Goal: Transaction & Acquisition: Purchase product/service

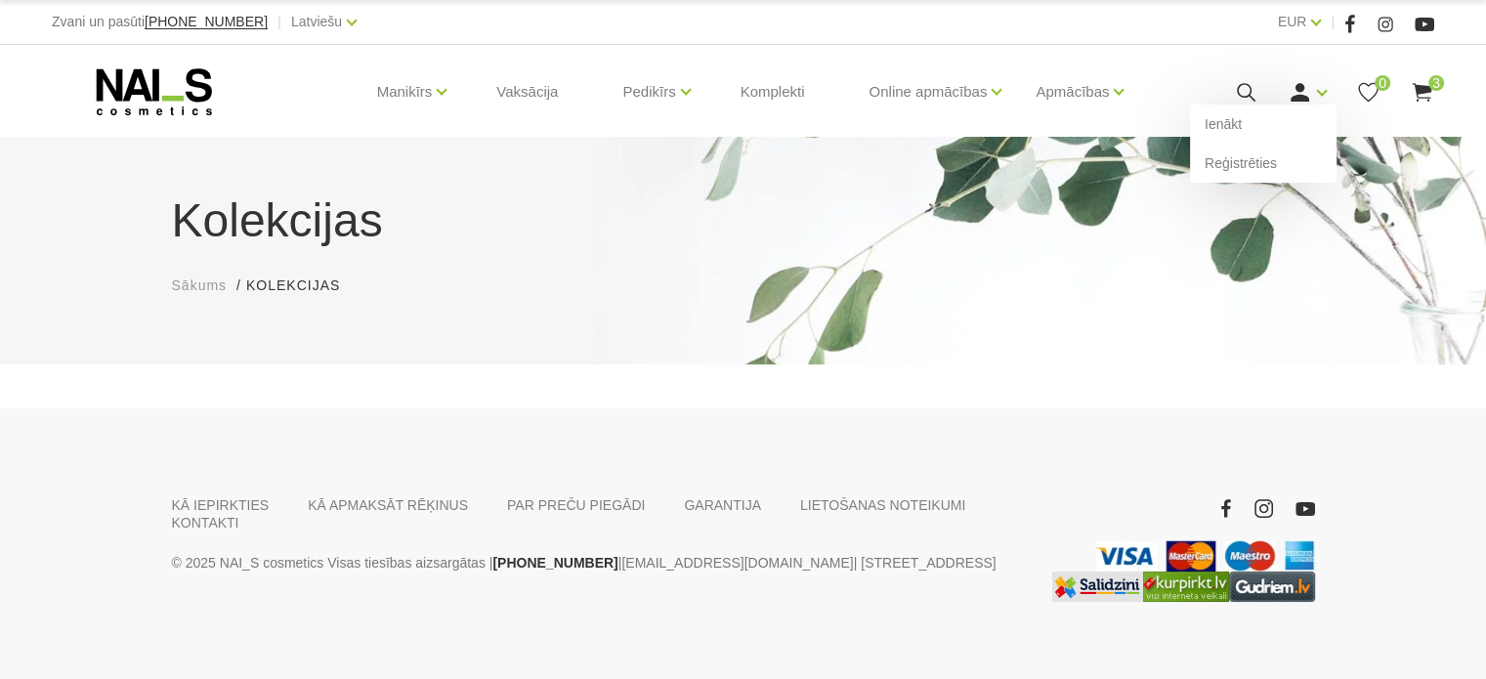
click at [1293, 89] on icon at bounding box center [1300, 92] width 24 height 24
click at [1282, 120] on link "Ienākt" at bounding box center [1263, 124] width 147 height 39
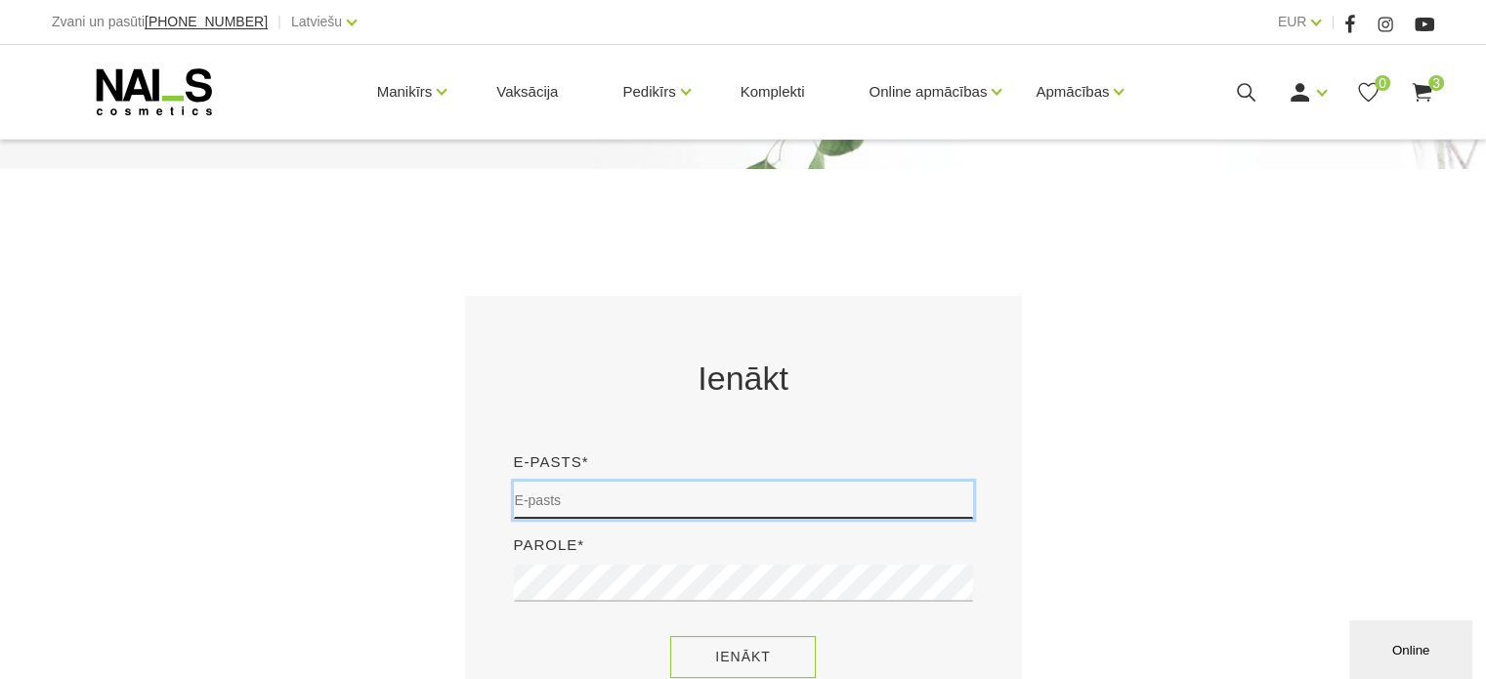
type input "sory78@inbox.lv"
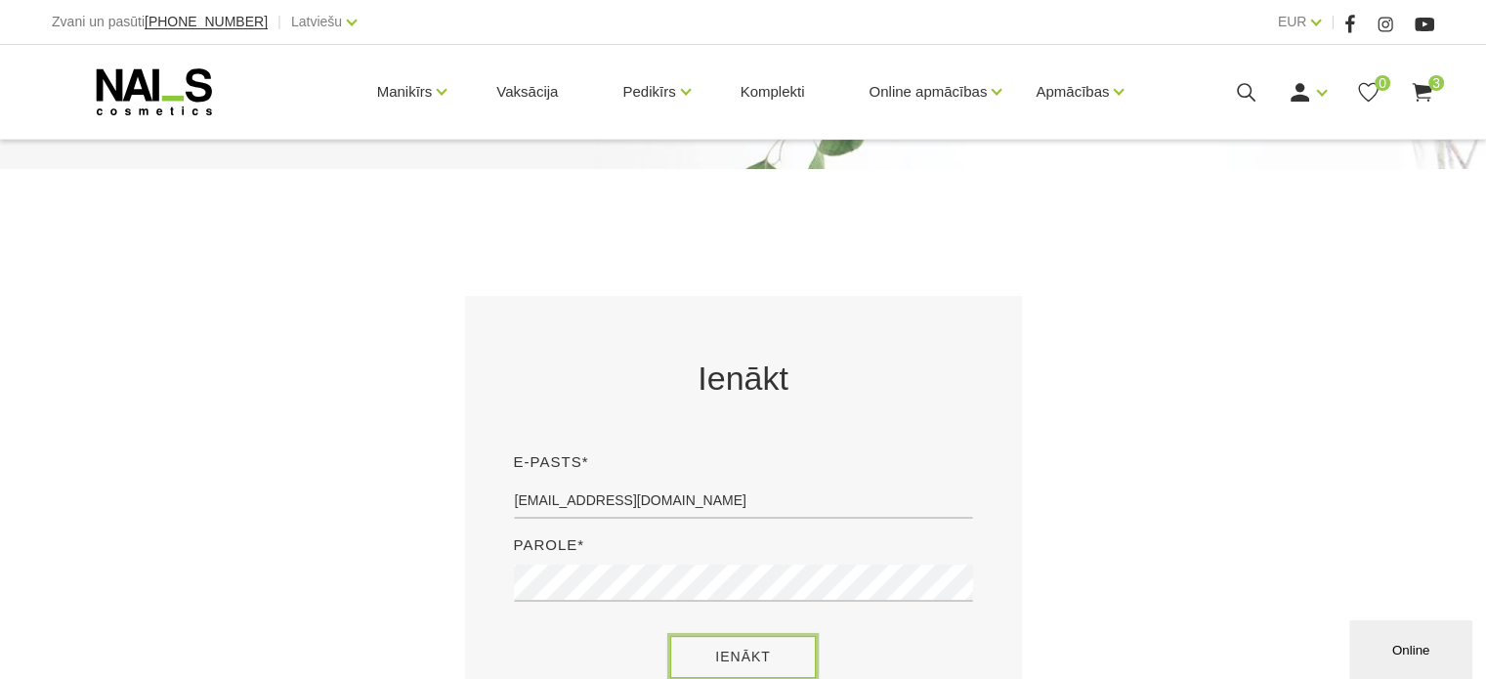
click at [736, 650] on button "Ienākt" at bounding box center [743, 657] width 146 height 42
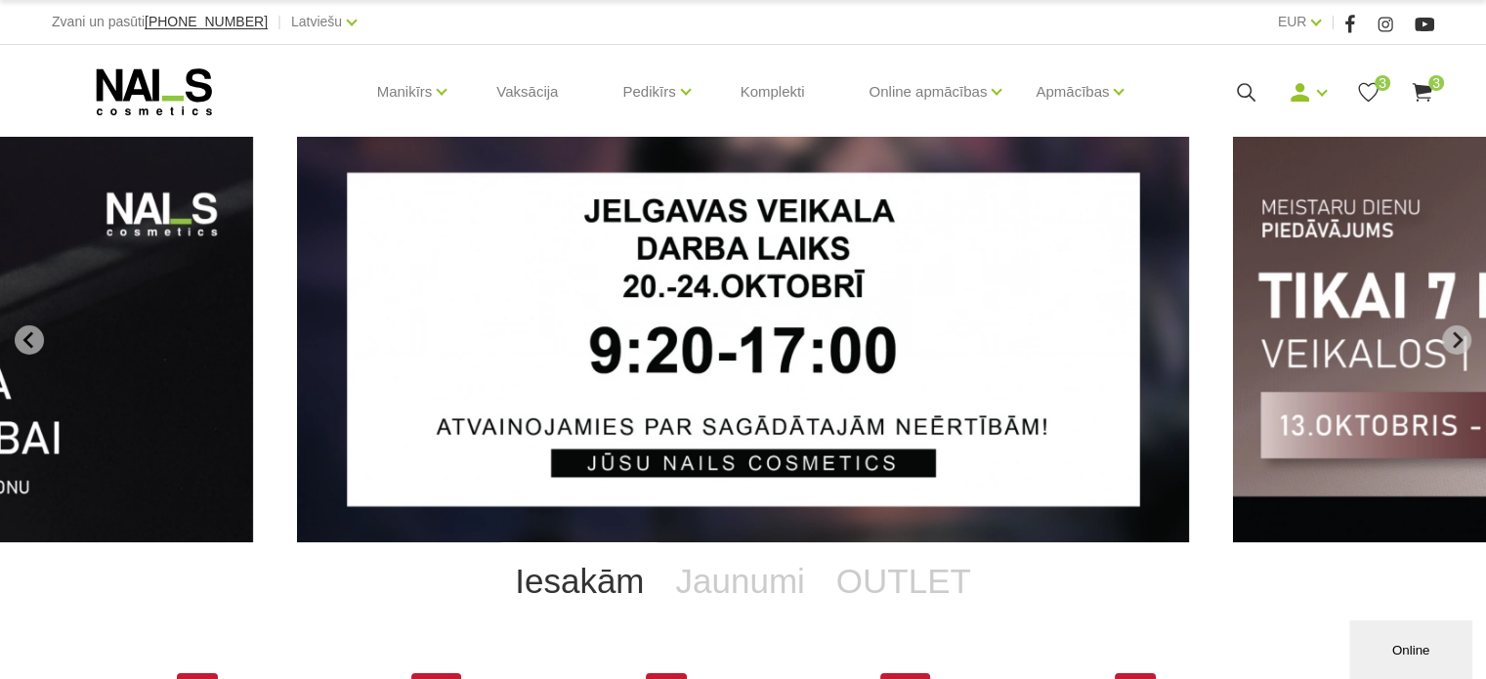
click at [1418, 88] on use at bounding box center [1422, 92] width 20 height 19
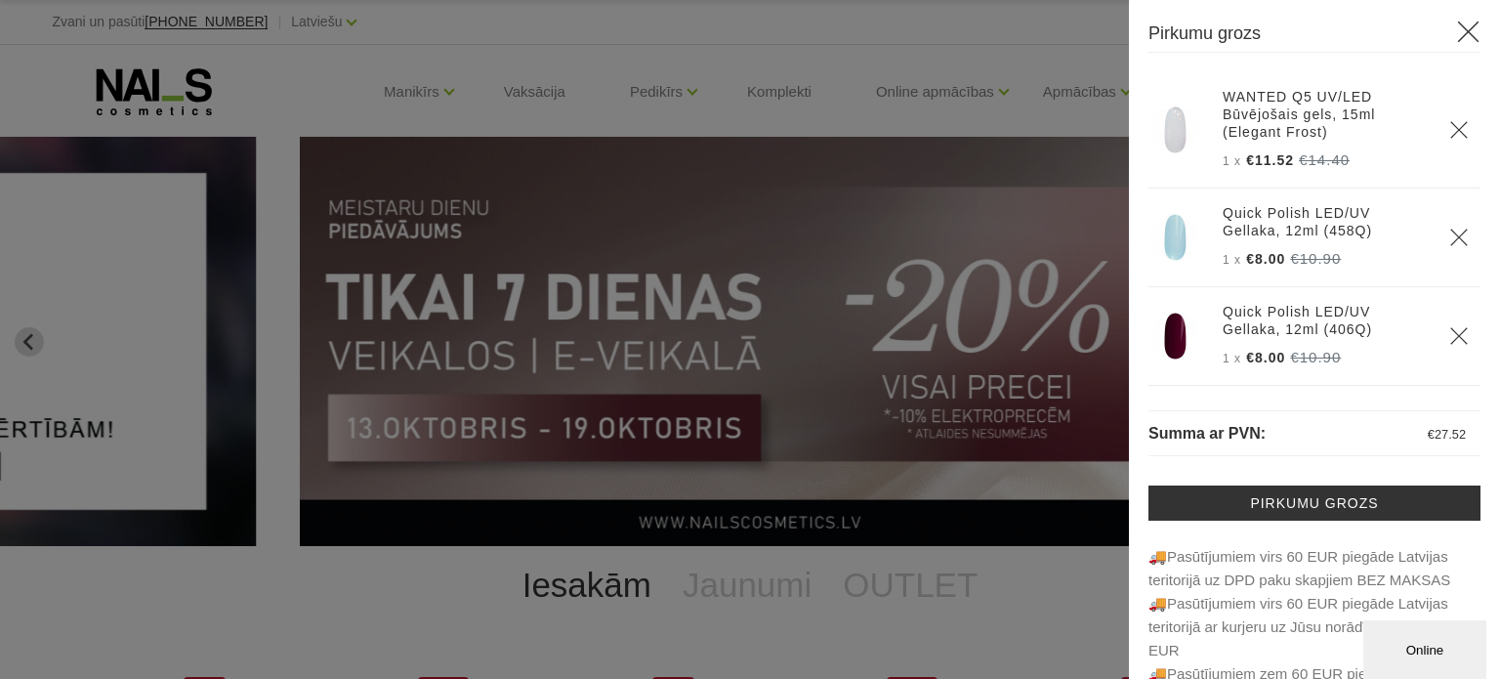
click at [1170, 336] on img at bounding box center [1175, 336] width 49 height 49
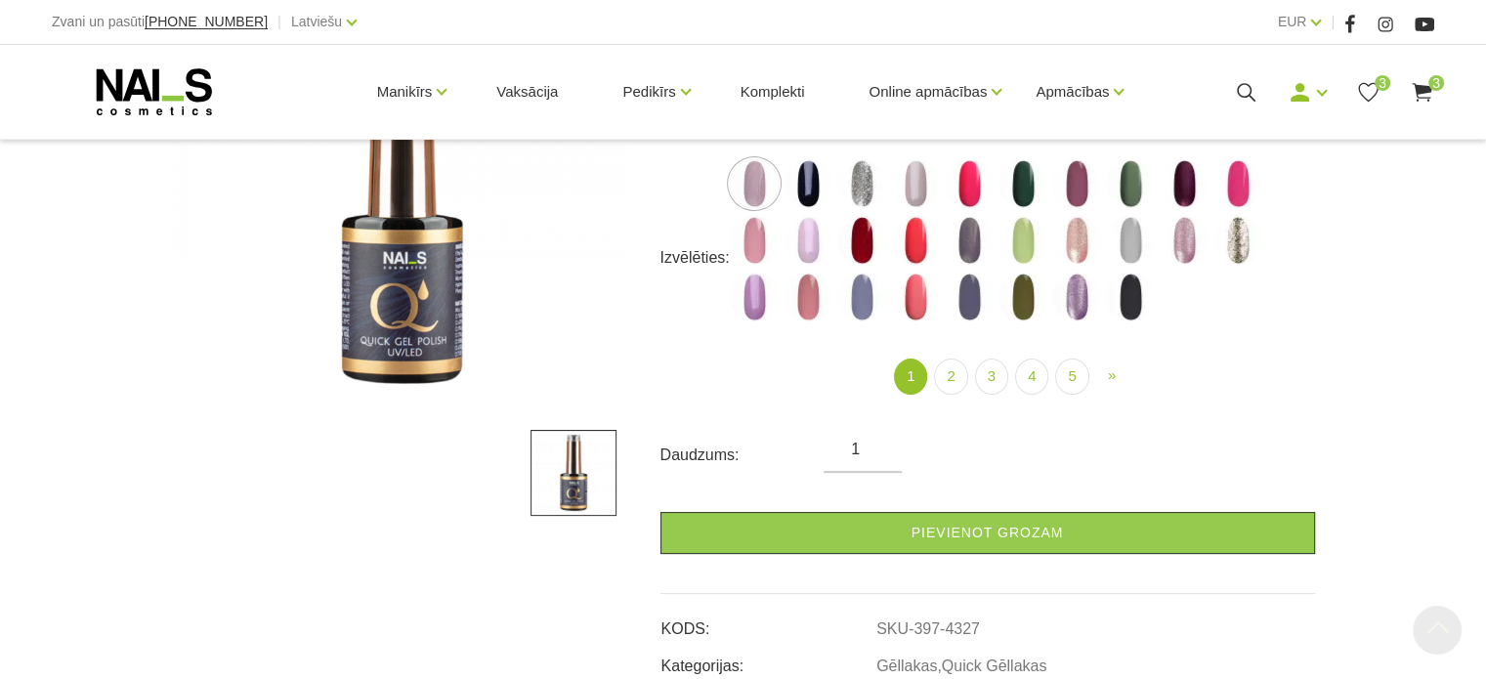
scroll to position [391, 0]
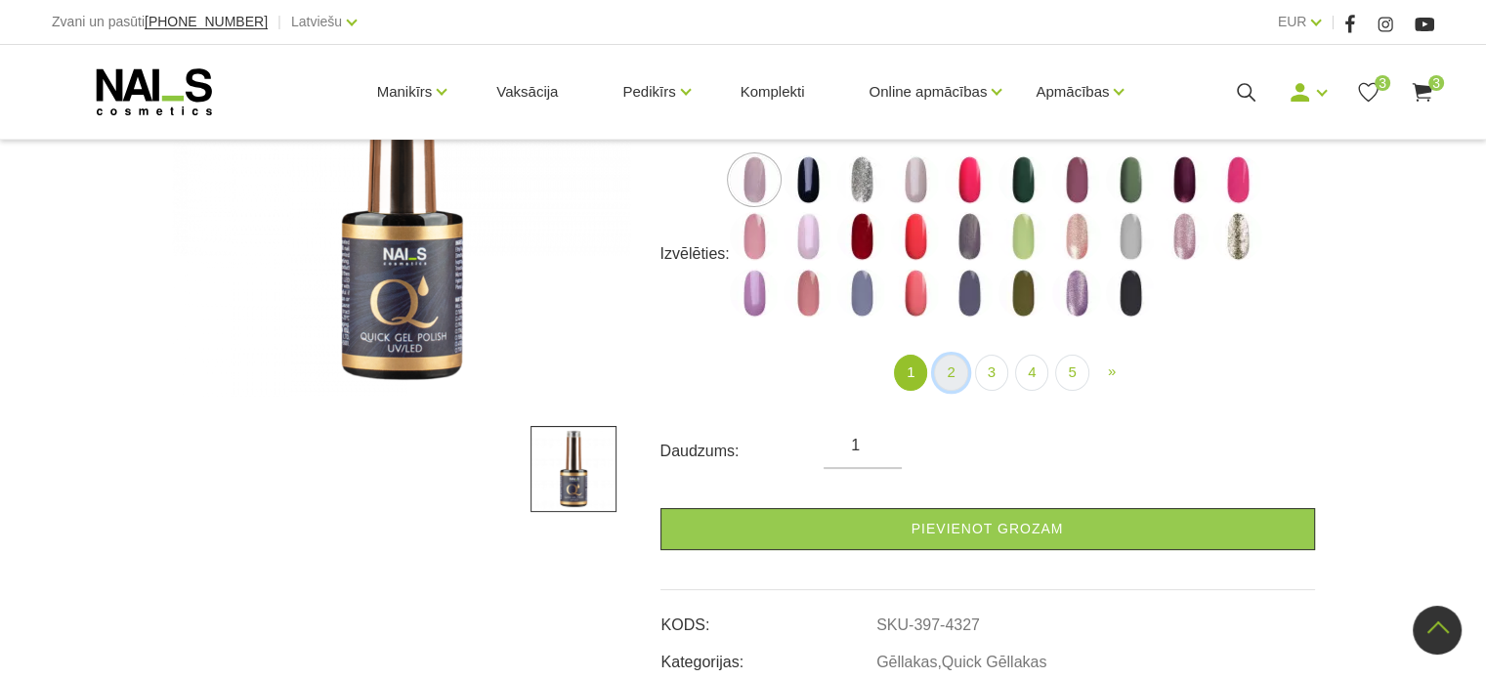
click at [957, 368] on link "2" at bounding box center [950, 373] width 33 height 36
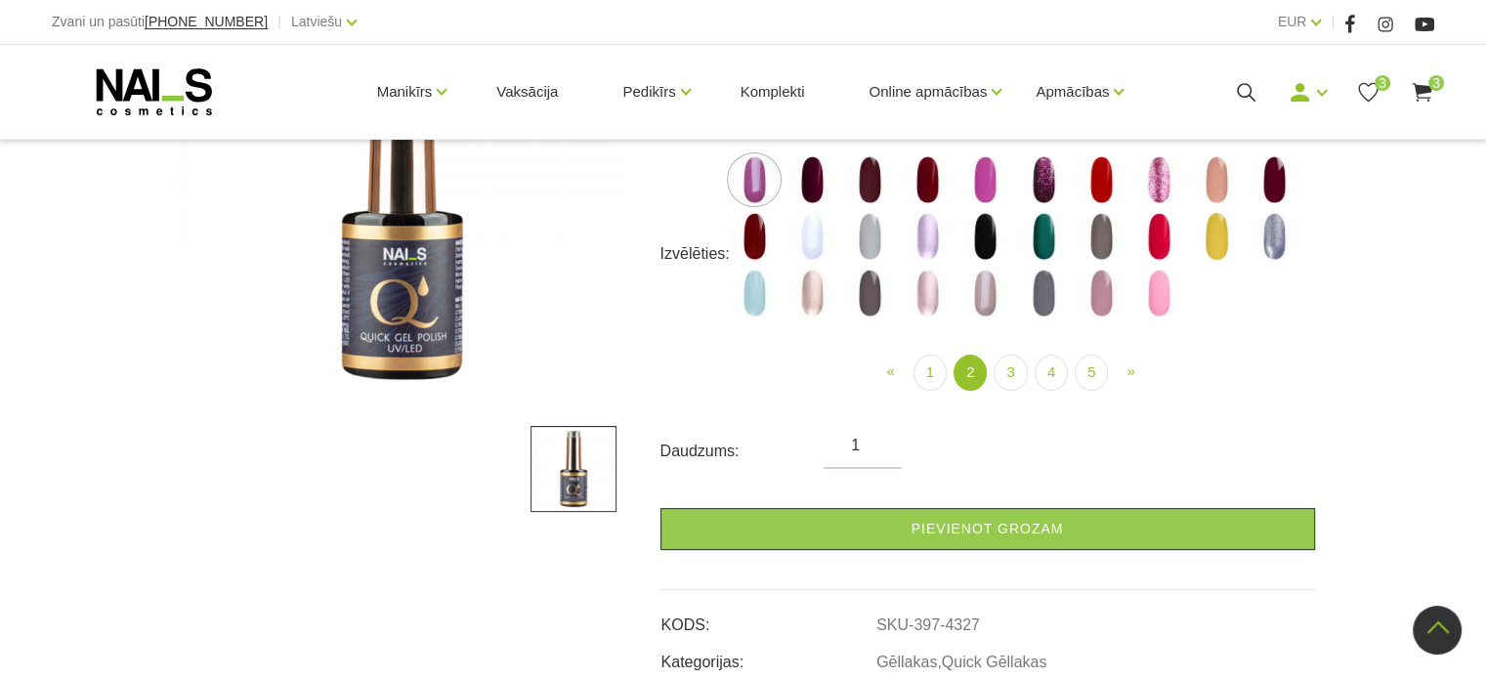
click at [867, 182] on img at bounding box center [869, 179] width 49 height 49
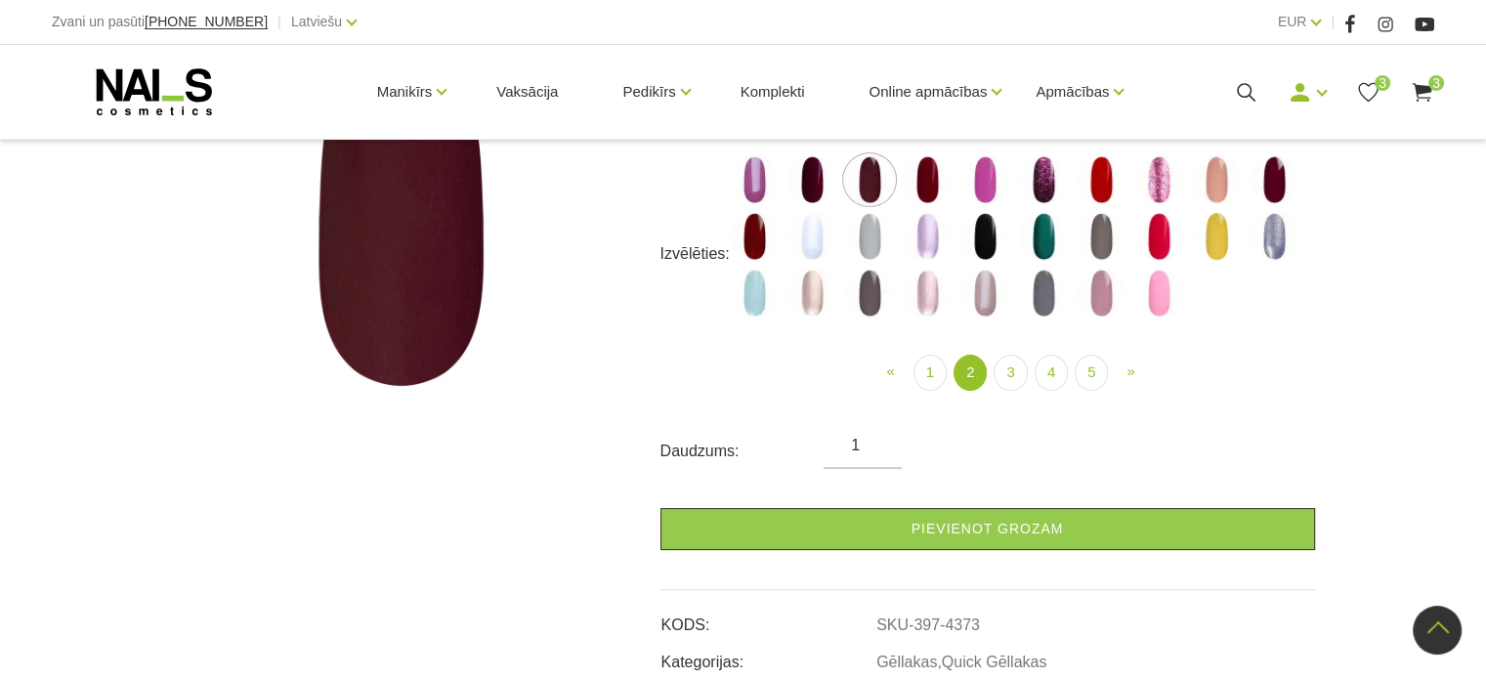
click at [814, 183] on img at bounding box center [811, 179] width 49 height 49
select select "4372"
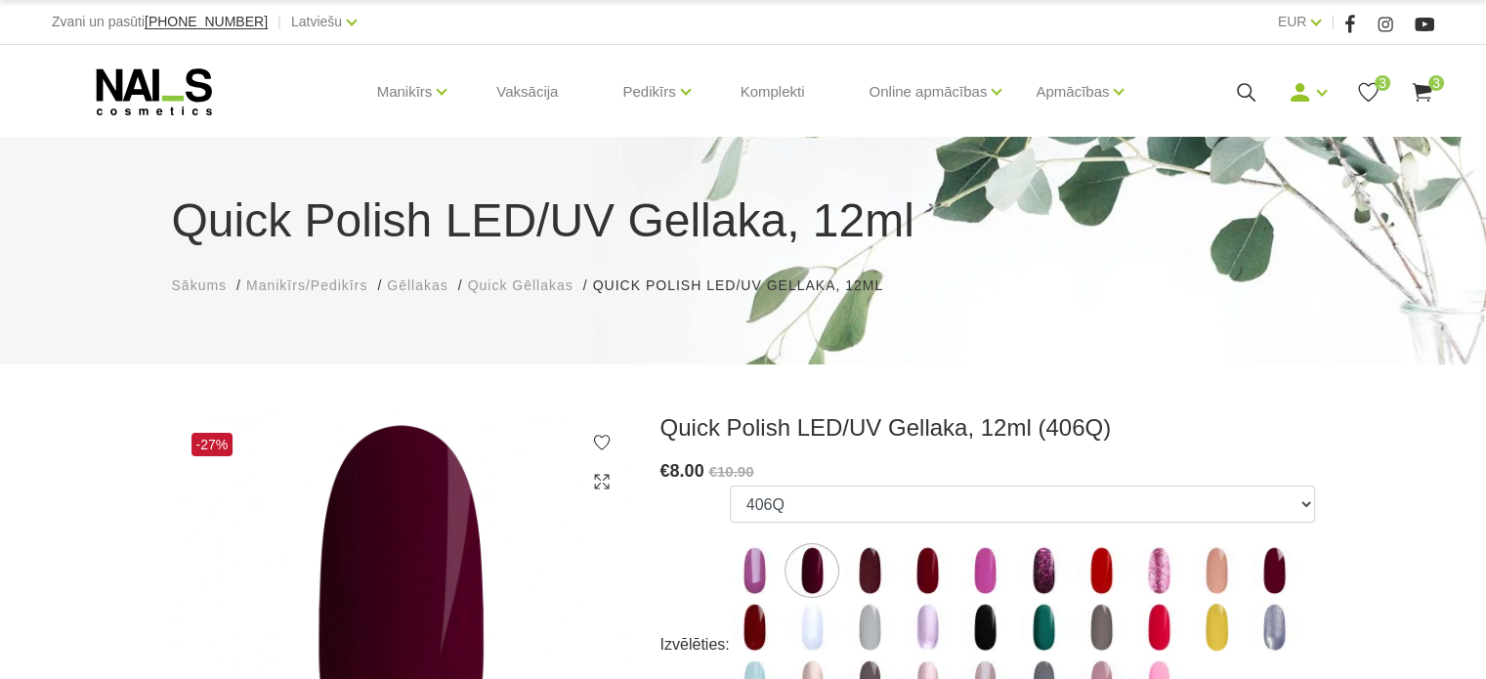
click at [1422, 97] on use at bounding box center [1422, 92] width 20 height 19
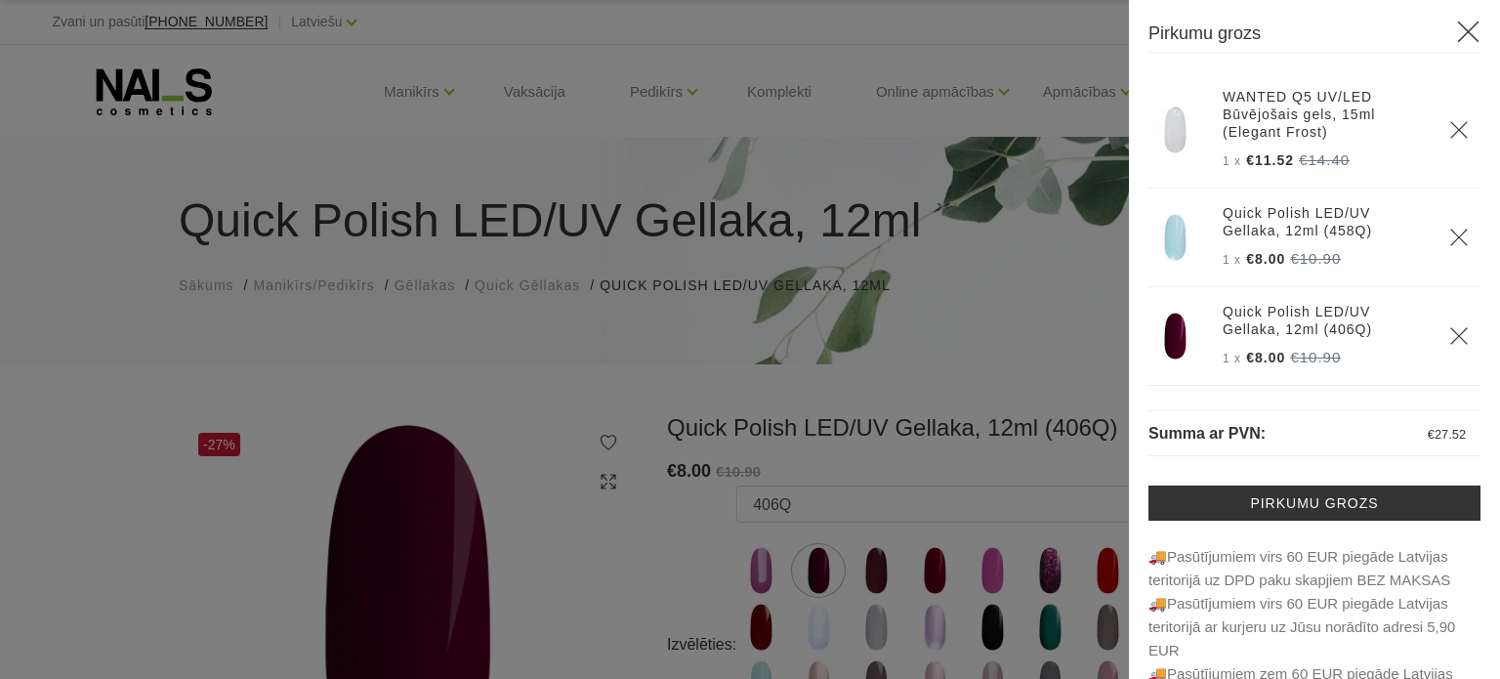
click at [1176, 142] on img at bounding box center [1175, 130] width 49 height 49
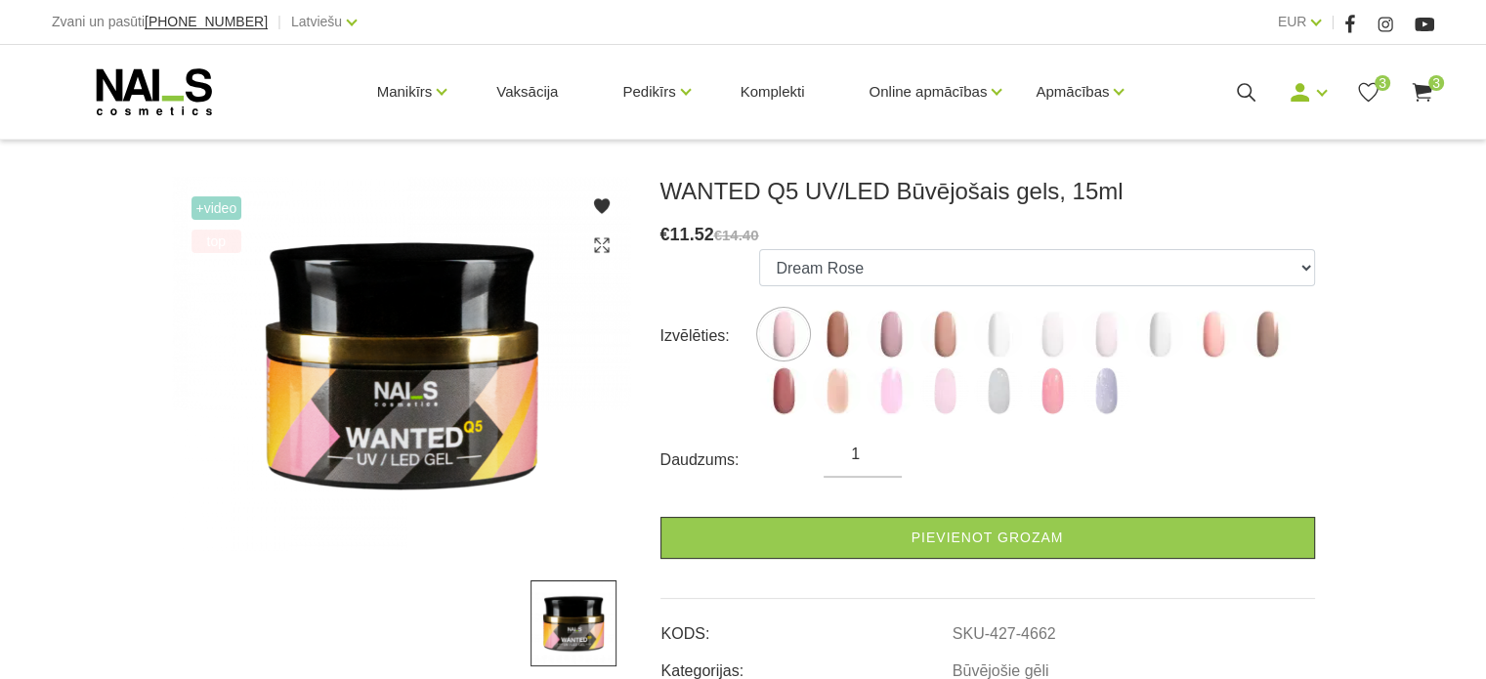
scroll to position [293, 0]
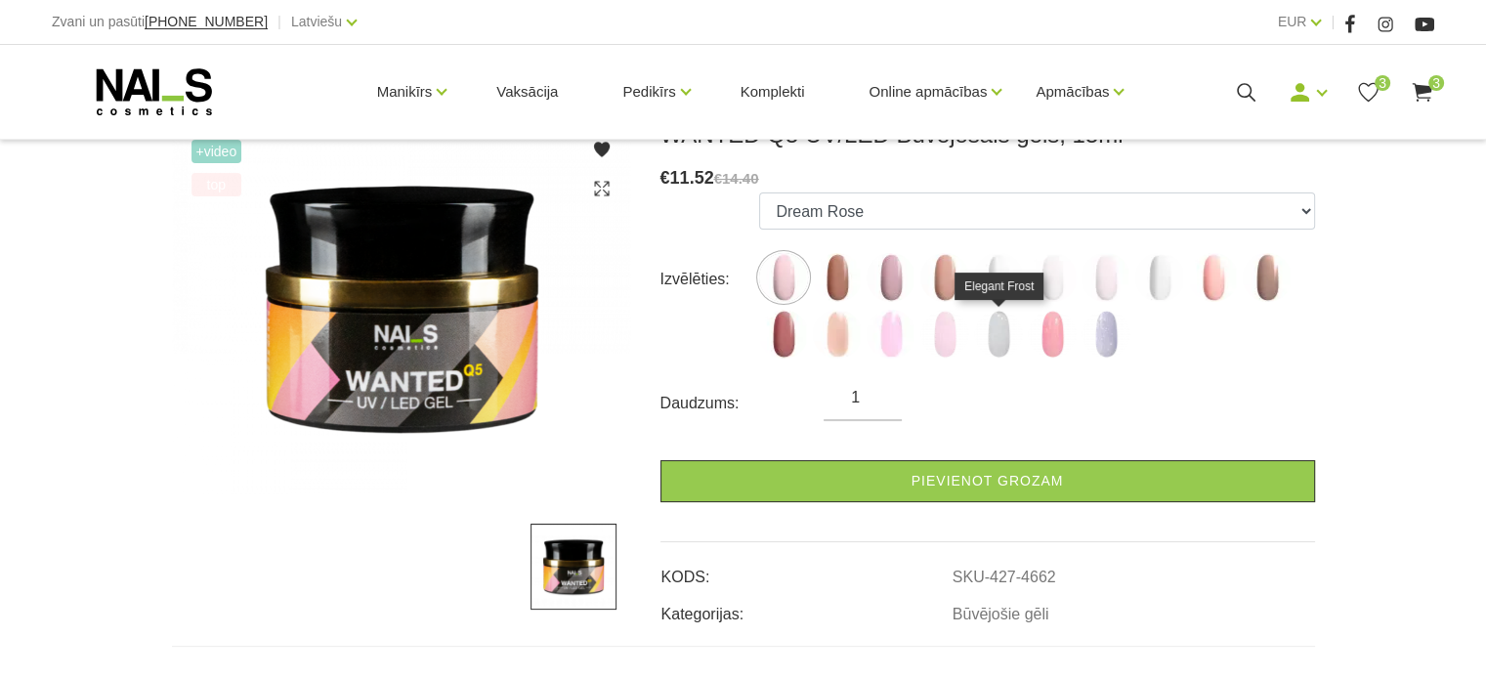
click at [999, 343] on img at bounding box center [998, 334] width 49 height 49
select select "6429"
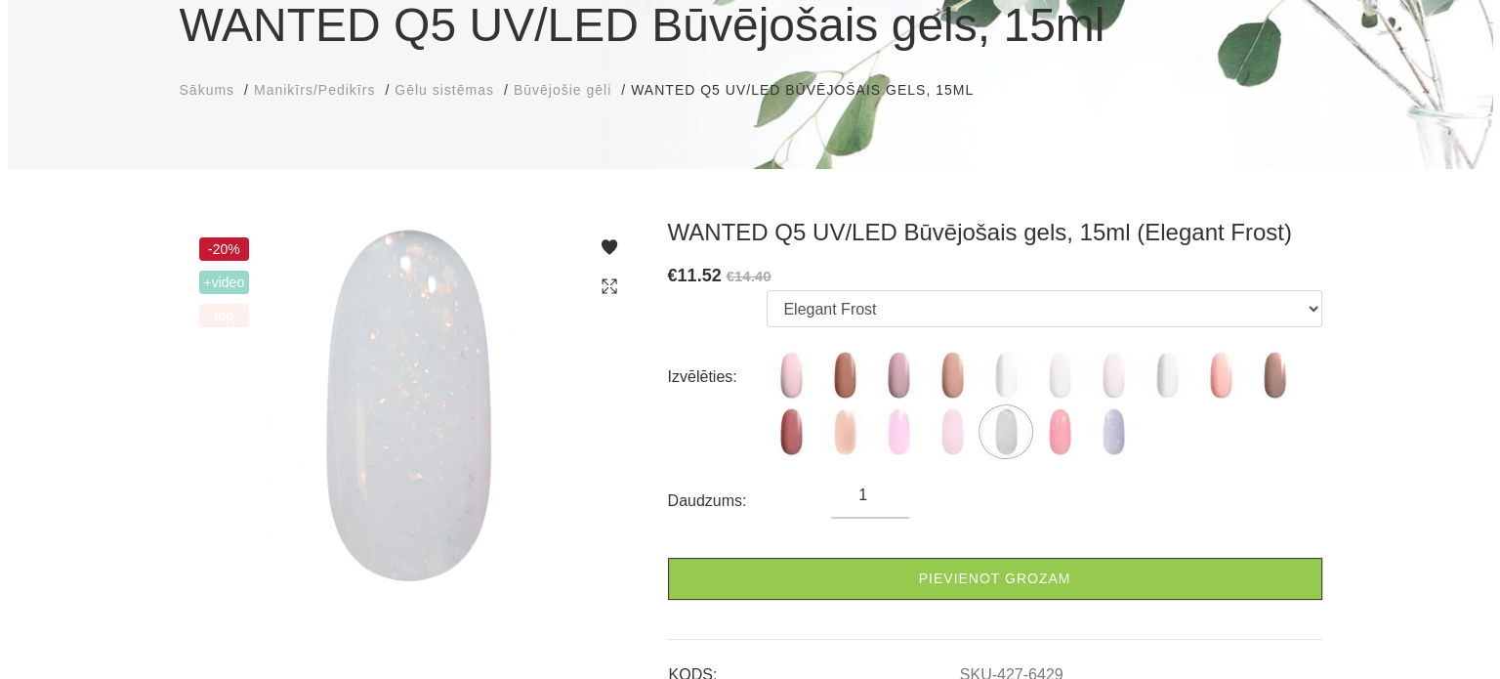
scroll to position [0, 0]
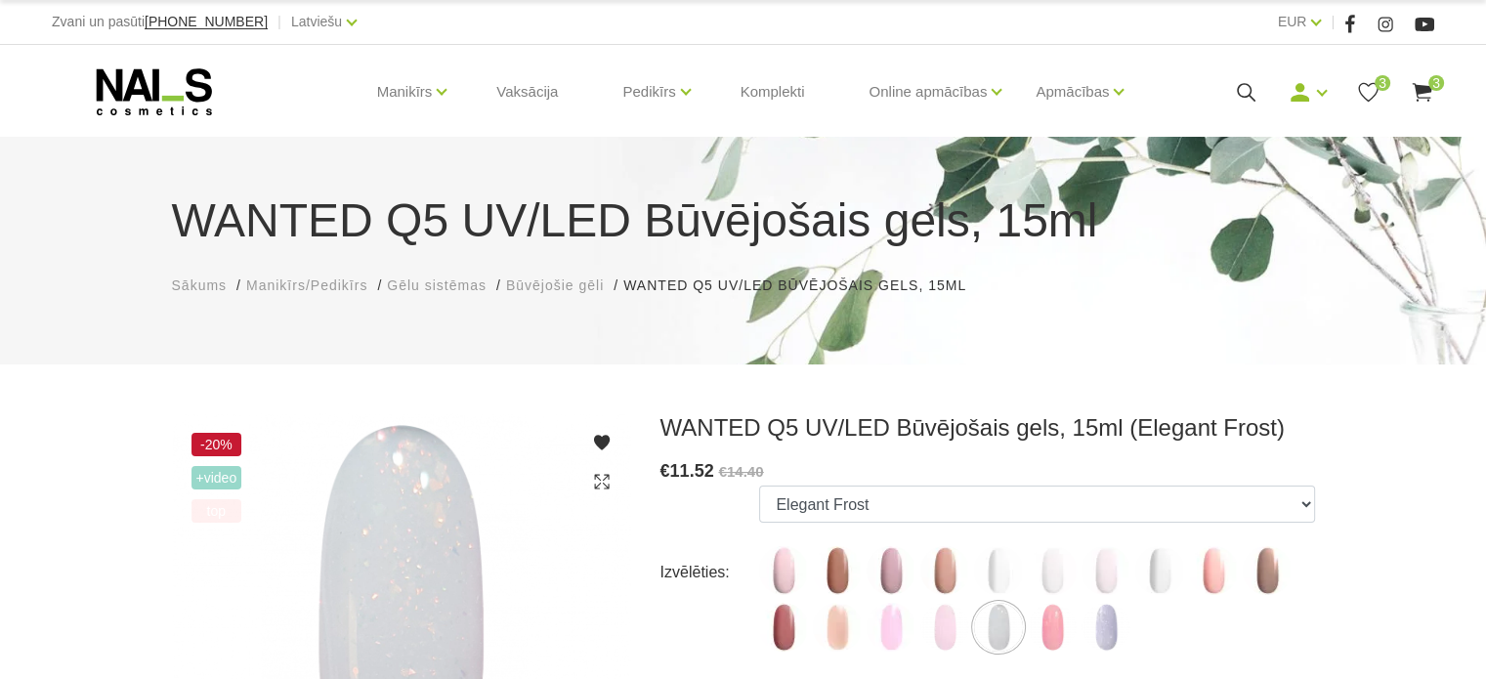
click at [1434, 89] on span "3" at bounding box center [1436, 83] width 16 height 16
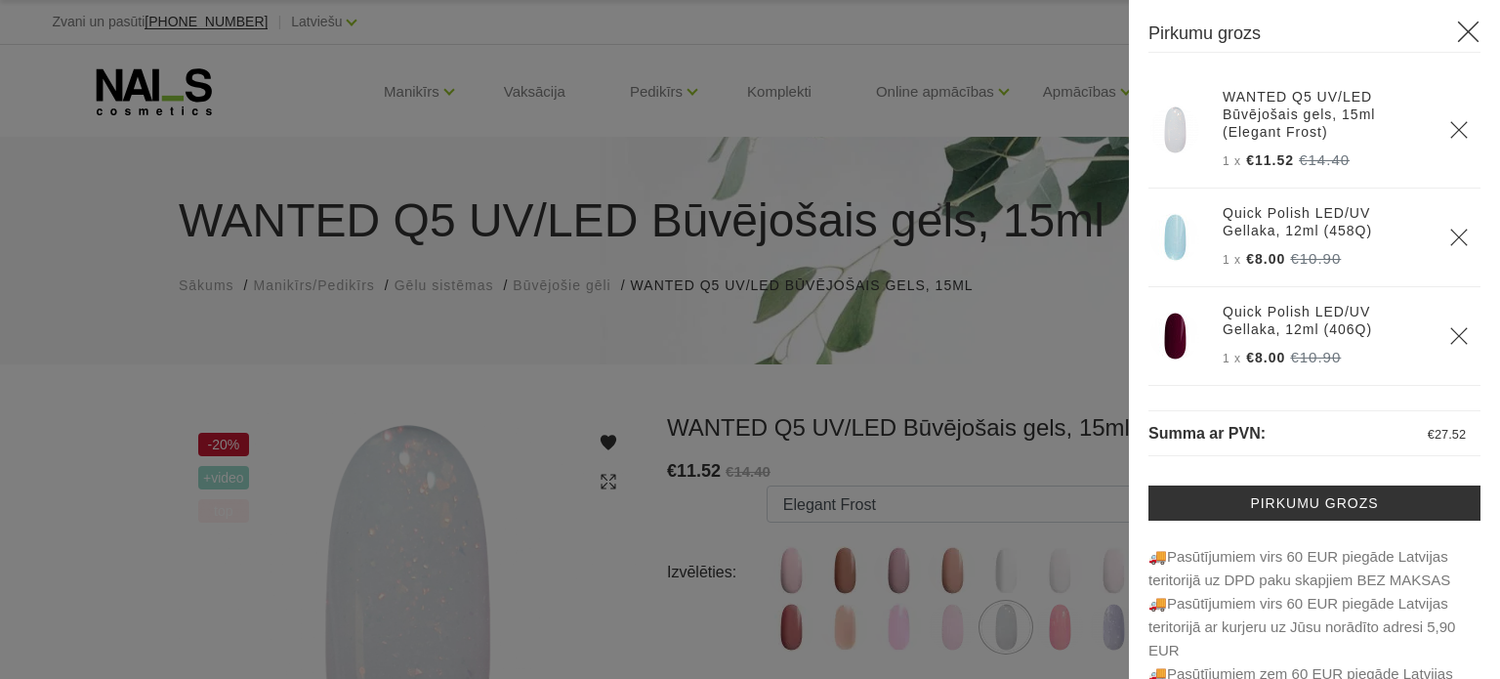
click at [1450, 131] on icon "Delete" at bounding box center [1460, 130] width 20 height 20
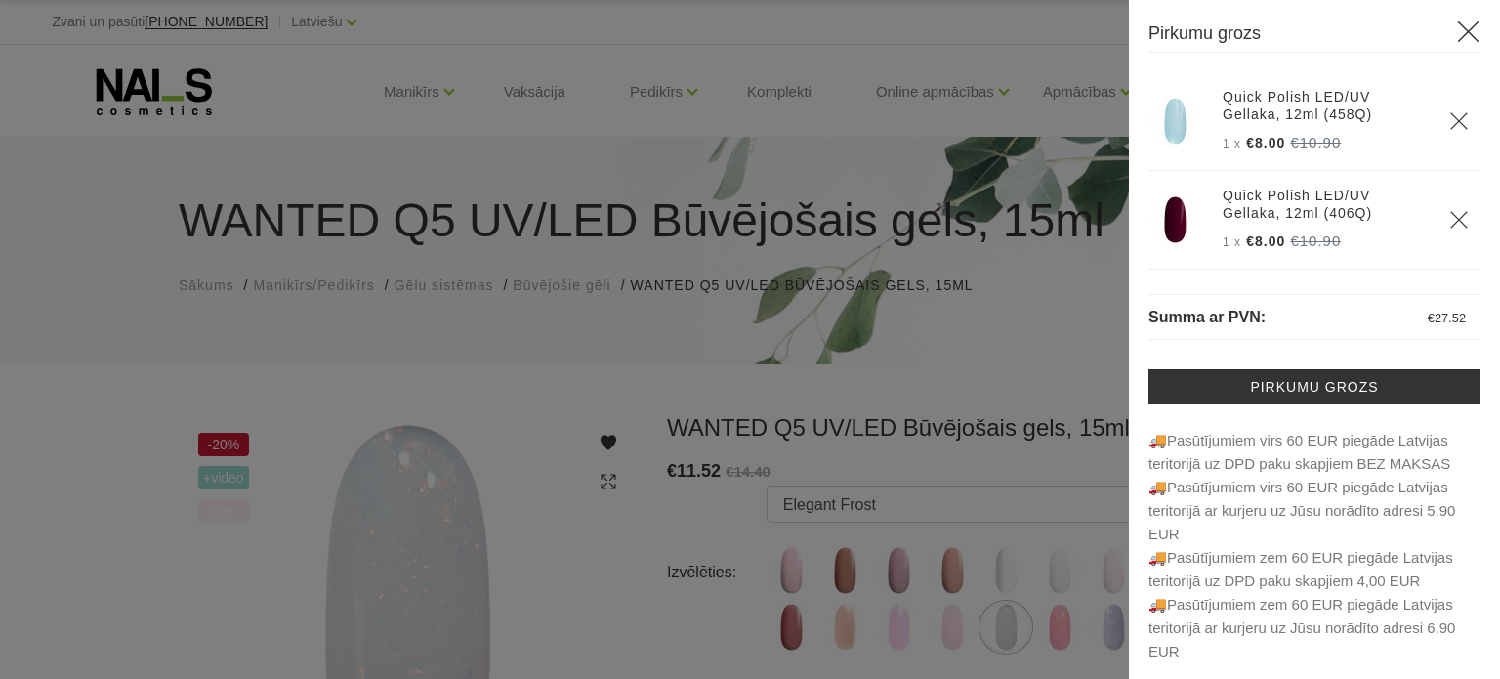
click at [864, 292] on div at bounding box center [750, 339] width 1500 height 679
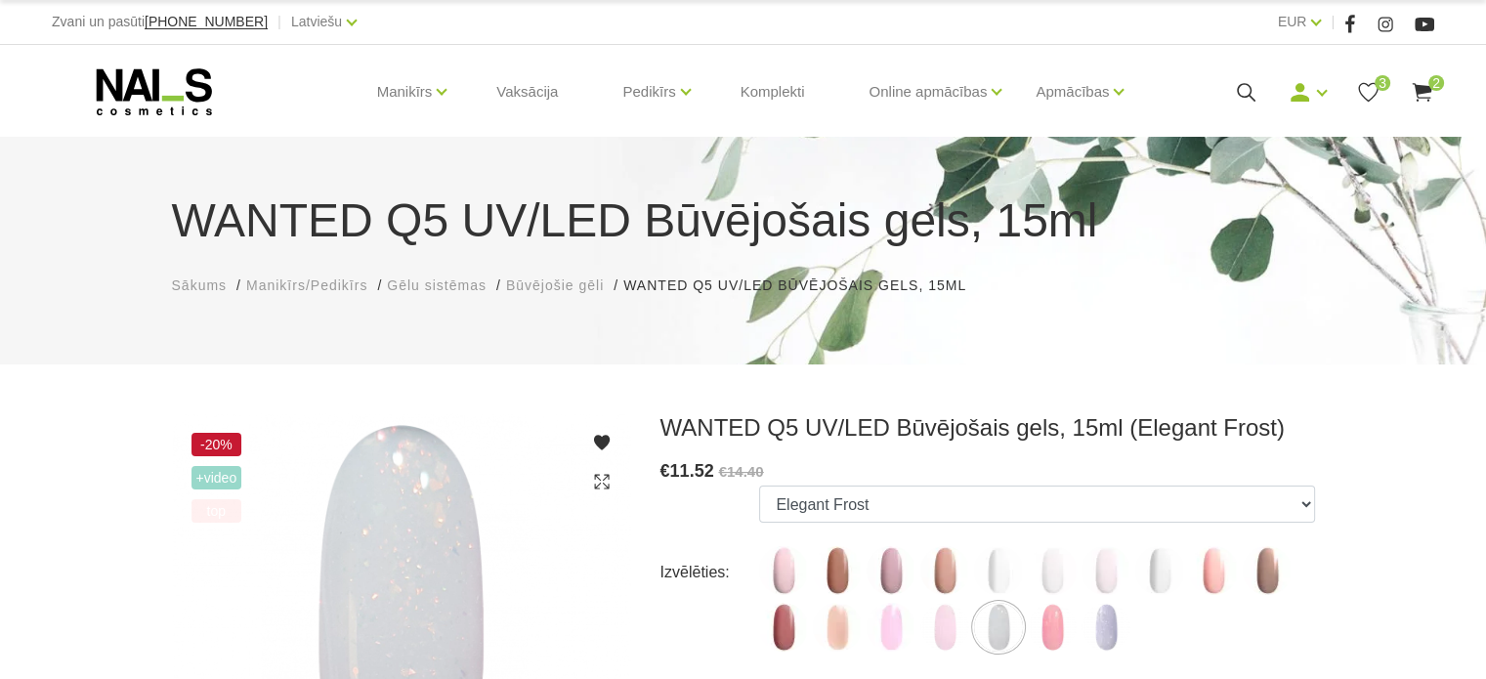
click at [1411, 92] on icon at bounding box center [1422, 92] width 24 height 24
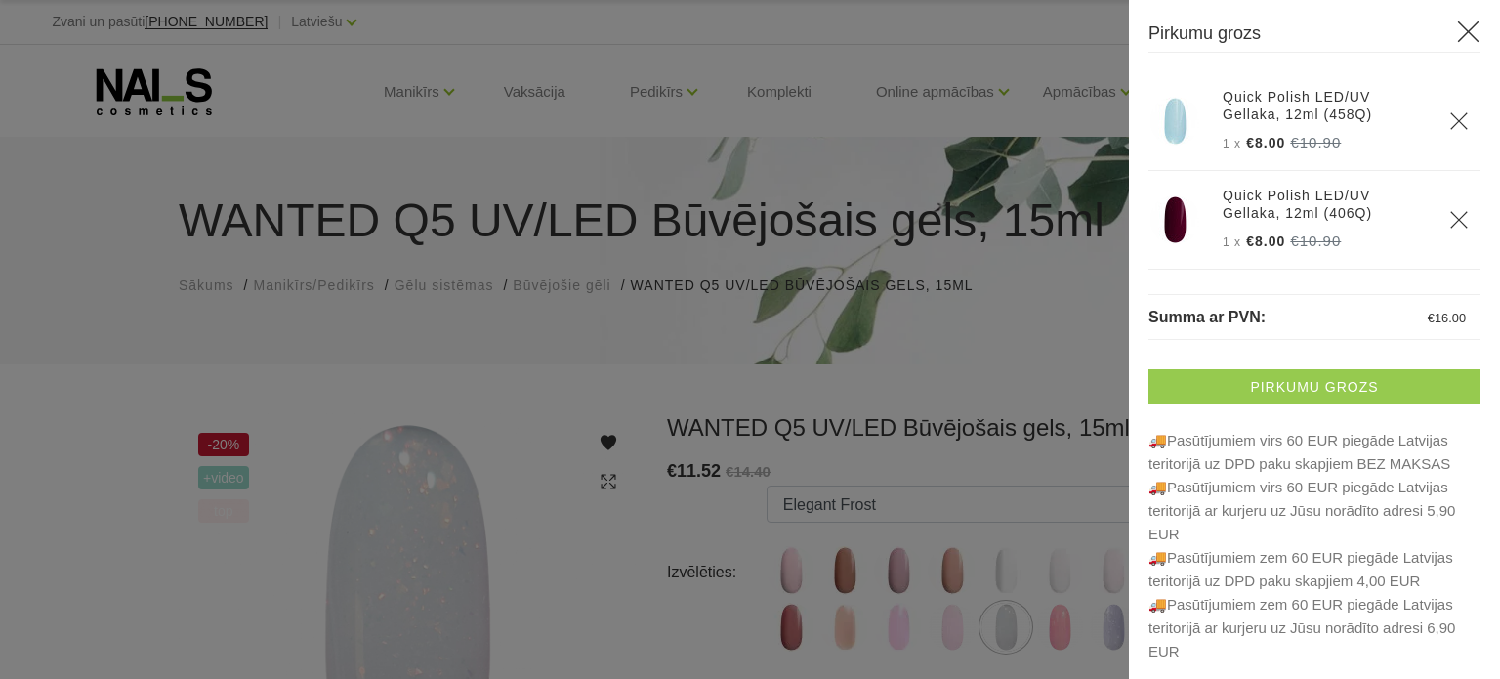
click at [1311, 382] on link "Pirkumu grozs" at bounding box center [1315, 386] width 332 height 35
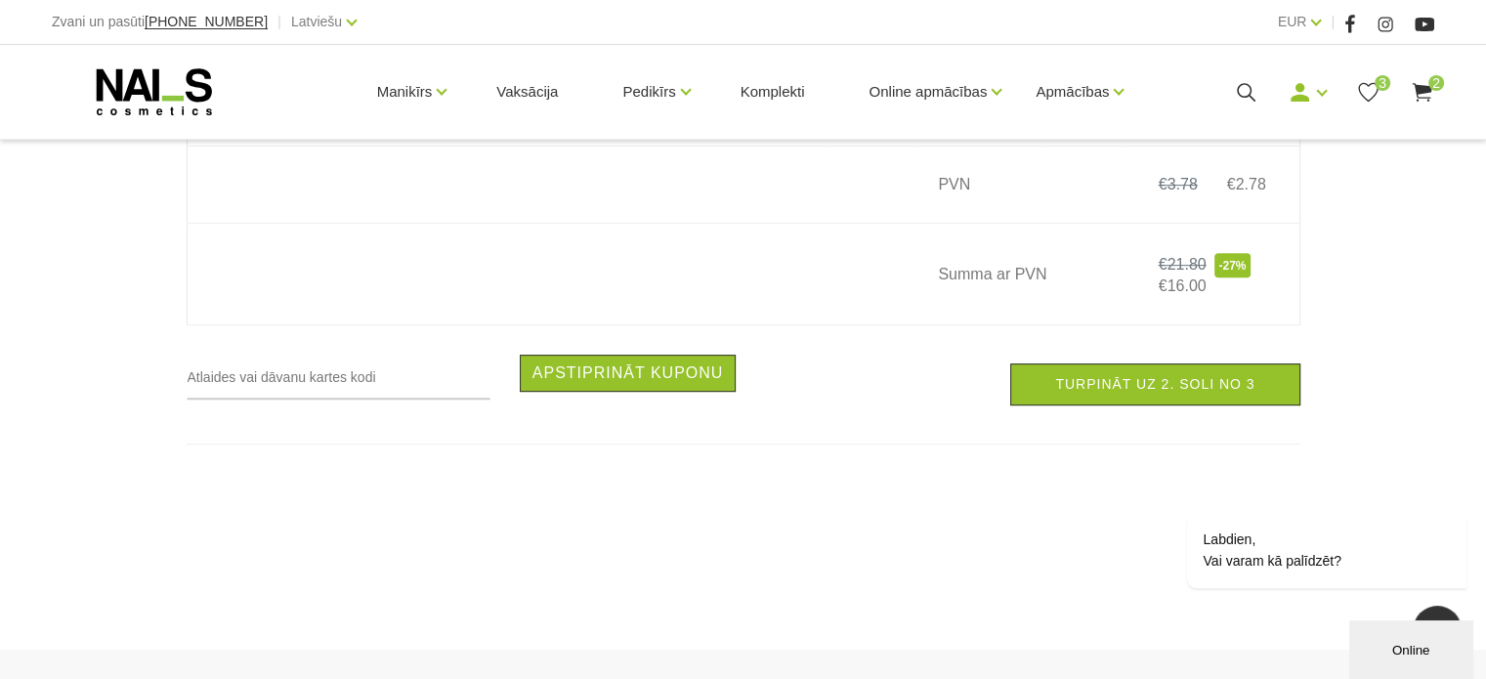
scroll to position [879, 0]
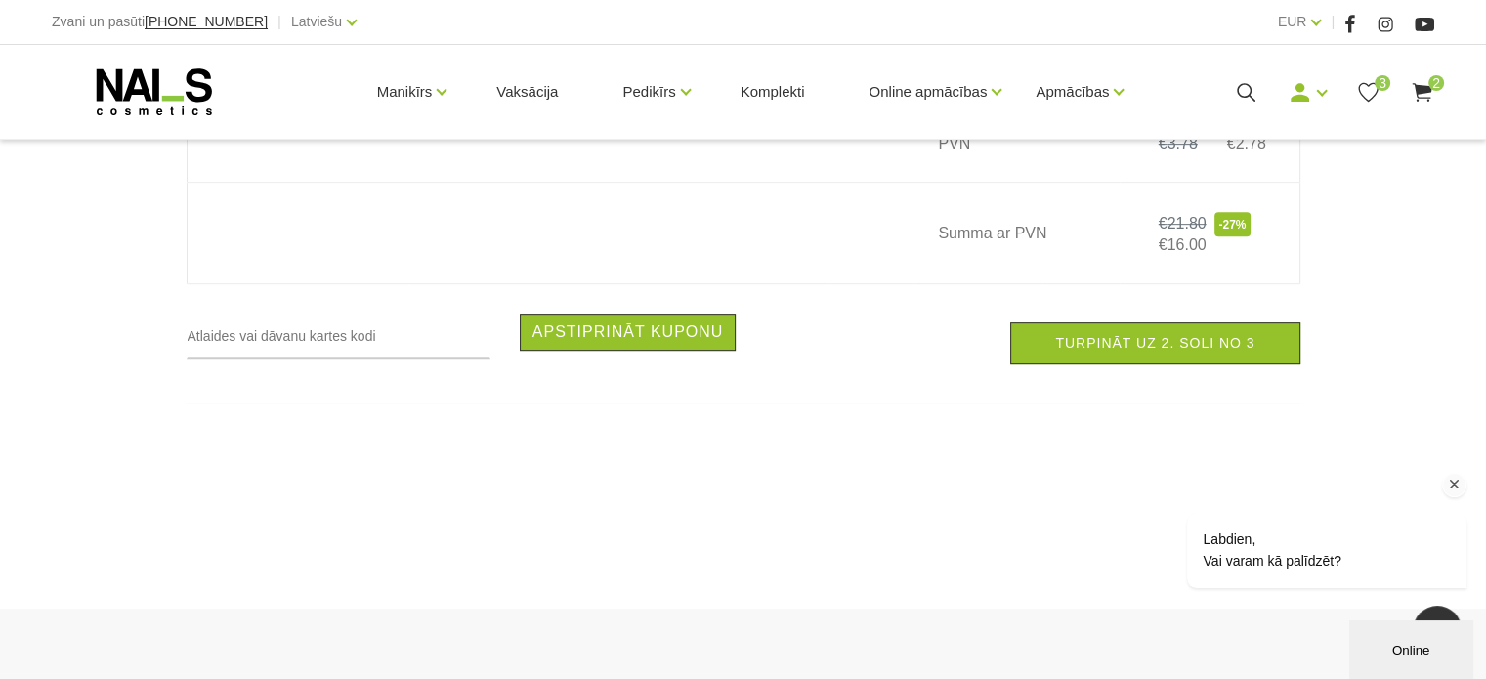
click at [1149, 356] on div "Labdien, Vai varam kā palīdzēt?" at bounding box center [1300, 469] width 352 height 274
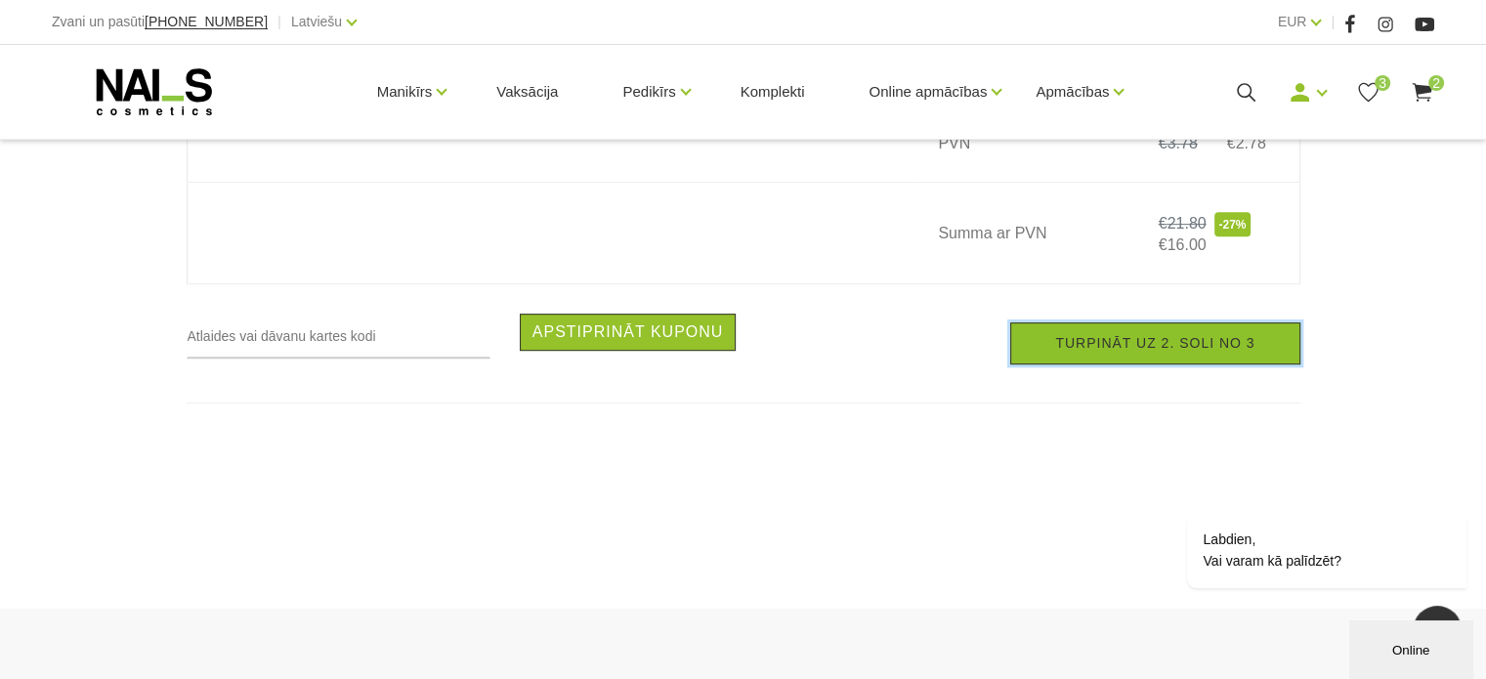
click at [1108, 356] on link "Turpināt uz 2. soli no 3" at bounding box center [1154, 343] width 289 height 42
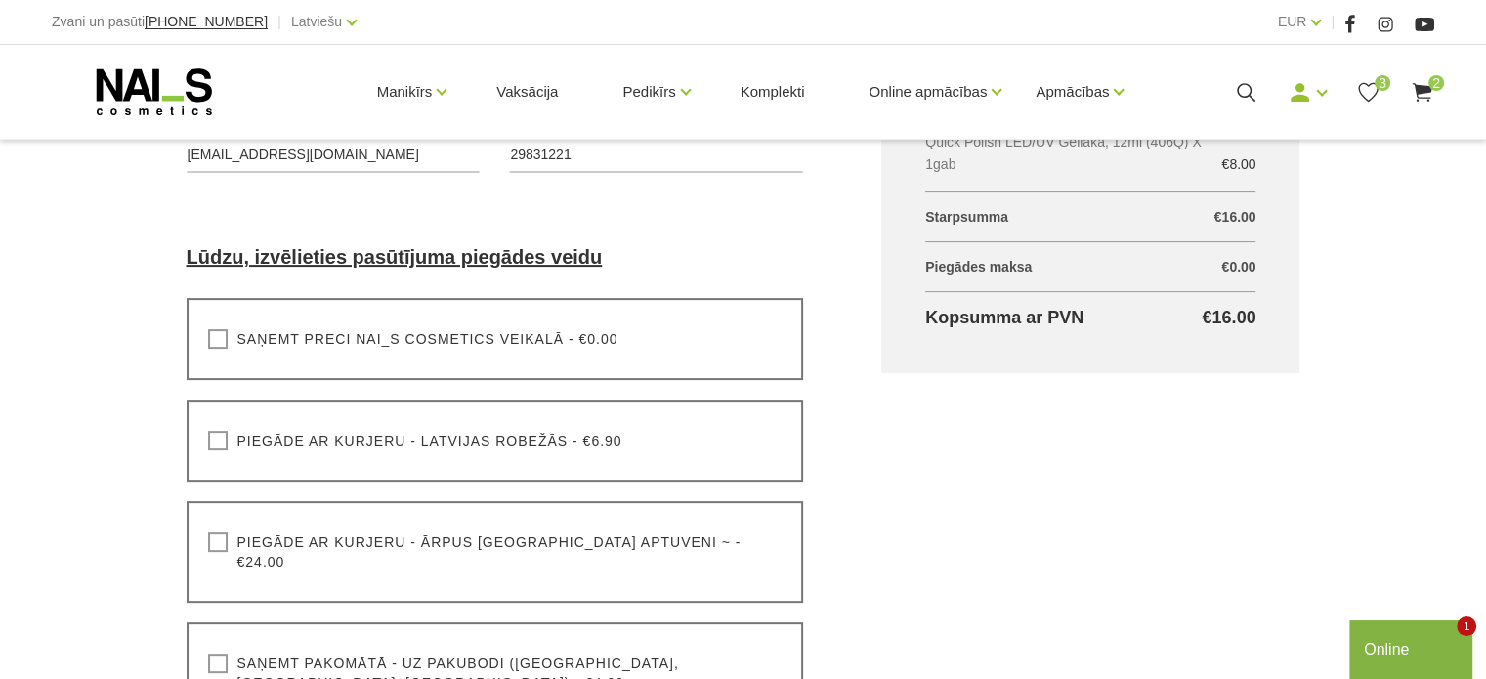
scroll to position [488, 0]
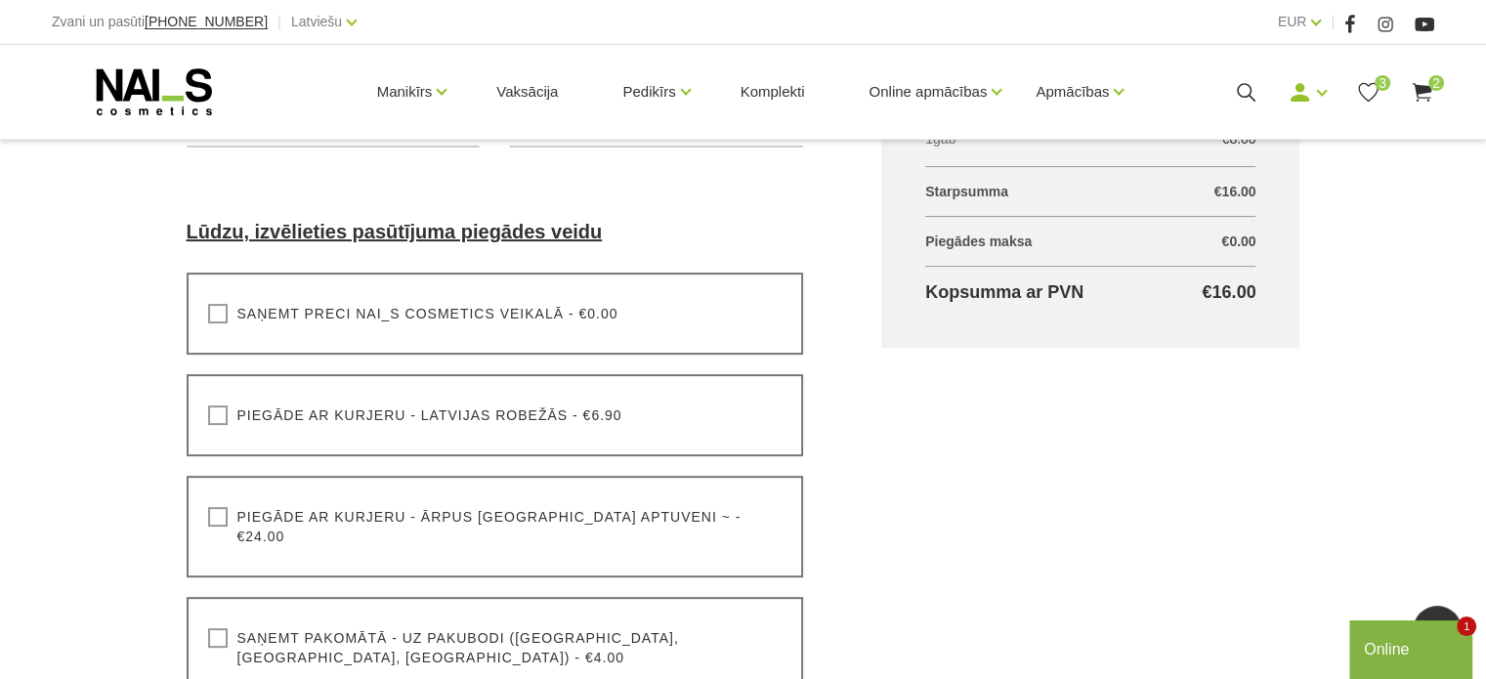
click at [217, 628] on label "Saņemt pakomātā - uz pakubodi ([GEOGRAPHIC_DATA], [GEOGRAPHIC_DATA], [GEOGRAPHI…" at bounding box center [495, 647] width 574 height 39
click at [0, 0] on input "Saņemt pakomātā - uz pakubodi ([GEOGRAPHIC_DATA], [GEOGRAPHIC_DATA], [GEOGRAPHI…" at bounding box center [0, 0] width 0 height 0
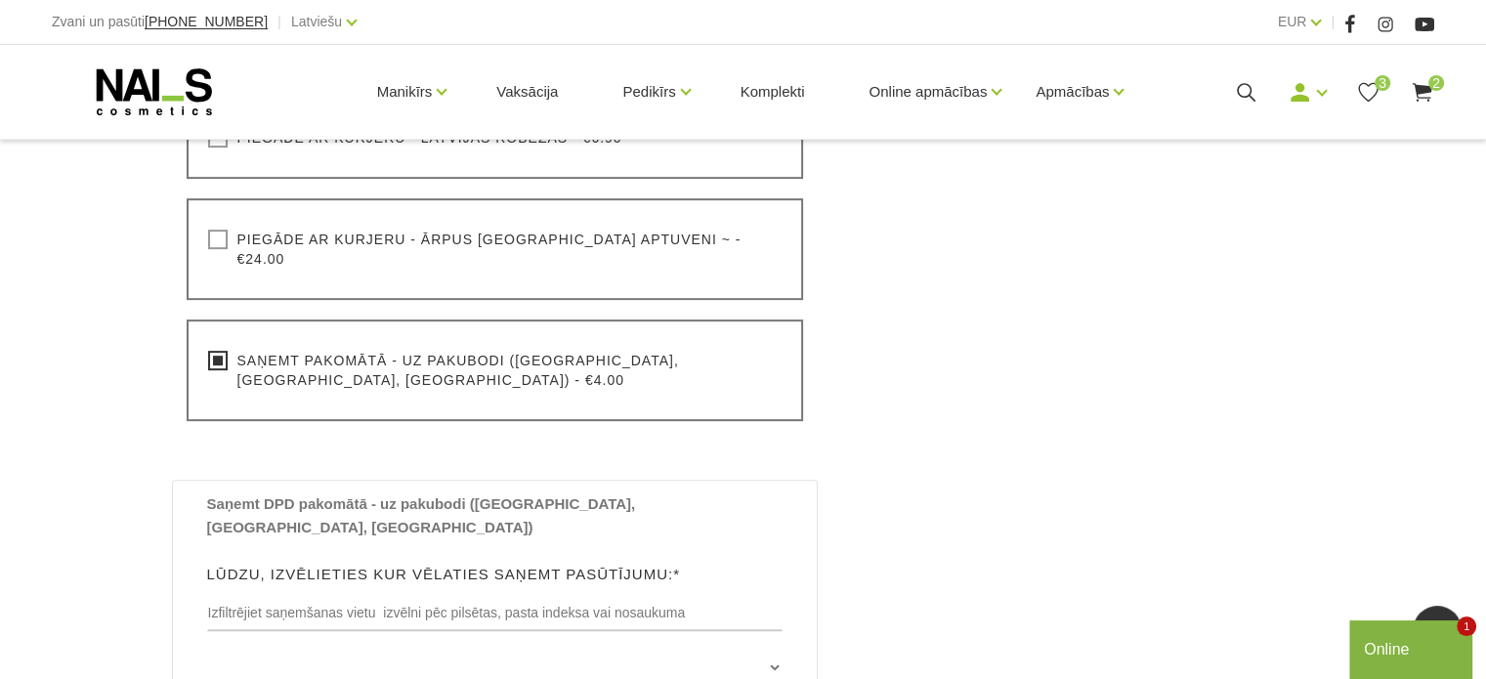
scroll to position [879, 0]
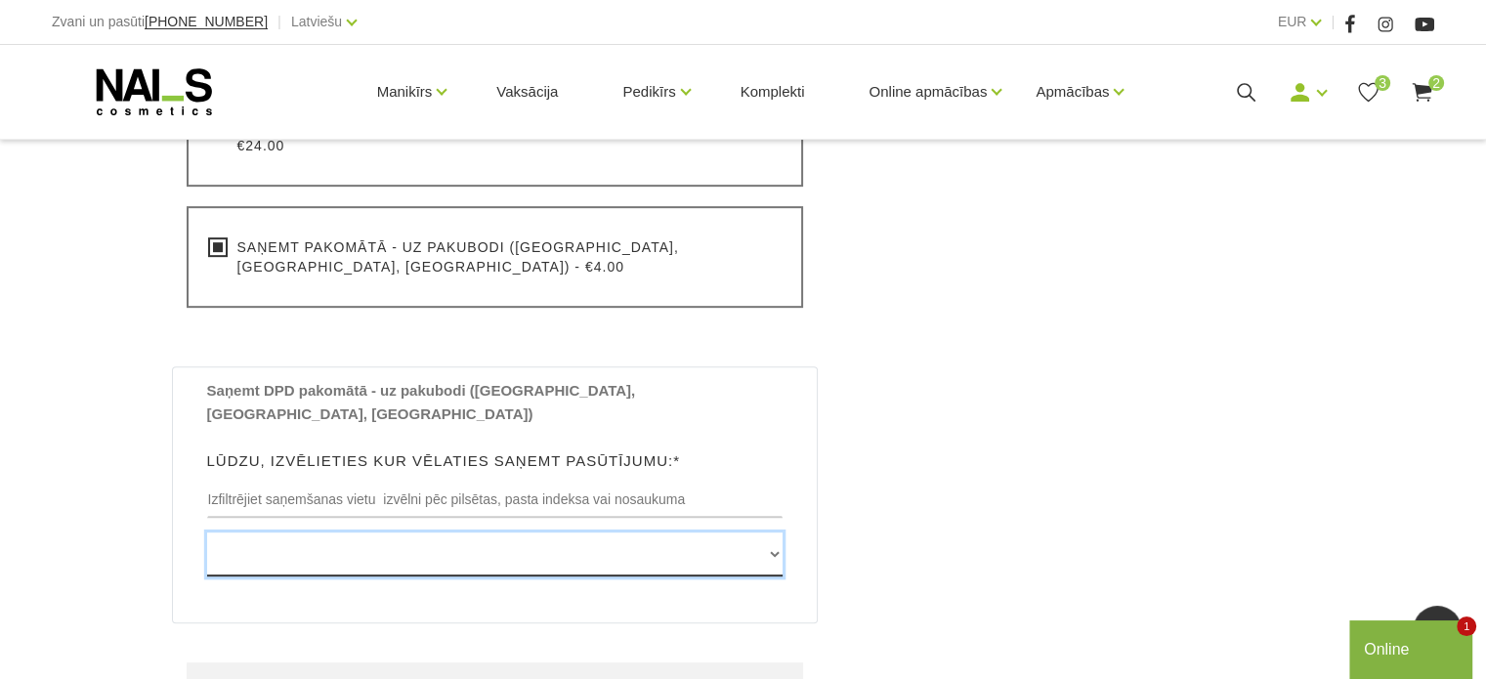
click at [453, 532] on select "Edvarta Virzas iela 2 , IECAVA, LV3913, (Paku Skapis TOP Iecava) Rīgas iela 27 …" at bounding box center [495, 554] width 576 height 44
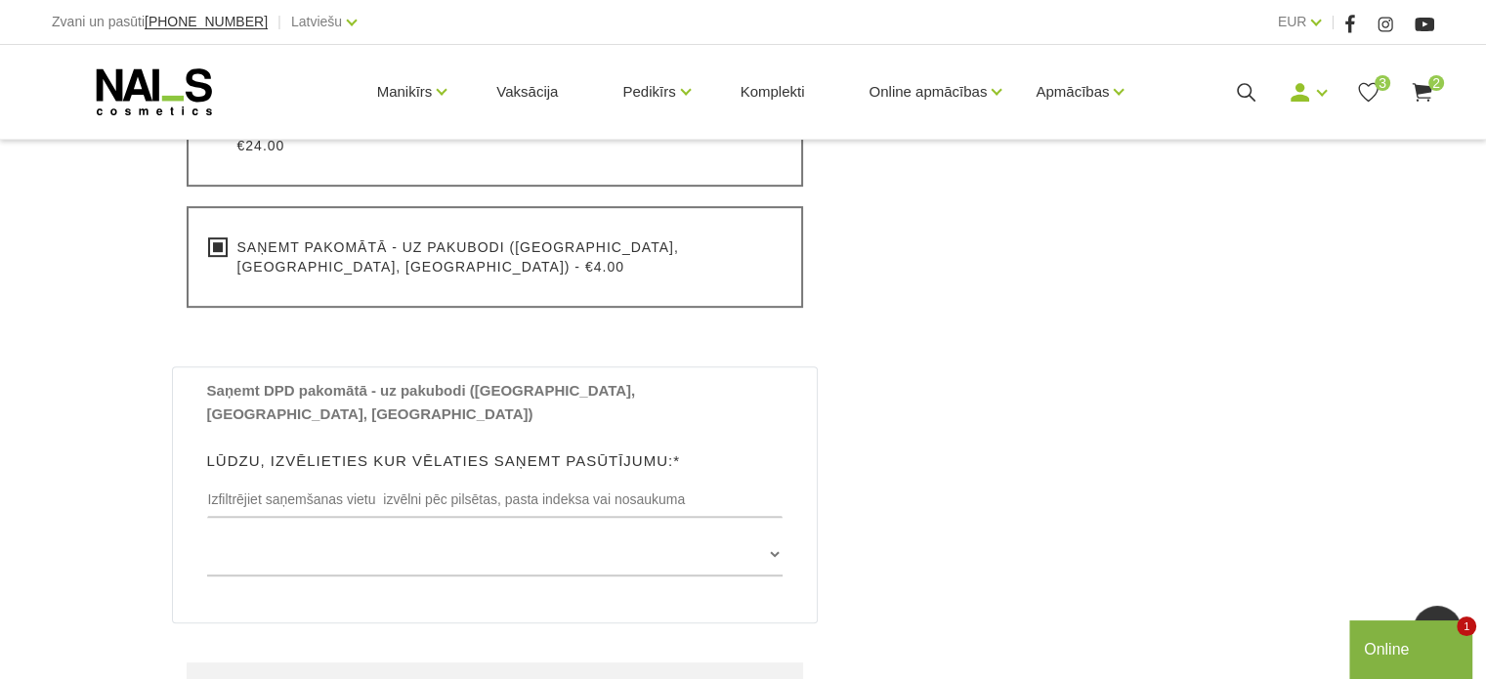
click at [1231, 478] on div "Grozs kopā Produkts Kopā ar PVN Quick Polish LED/UV Gellaka, 12ml (458Q) X 1gab…" at bounding box center [1090, 291] width 496 height 1514
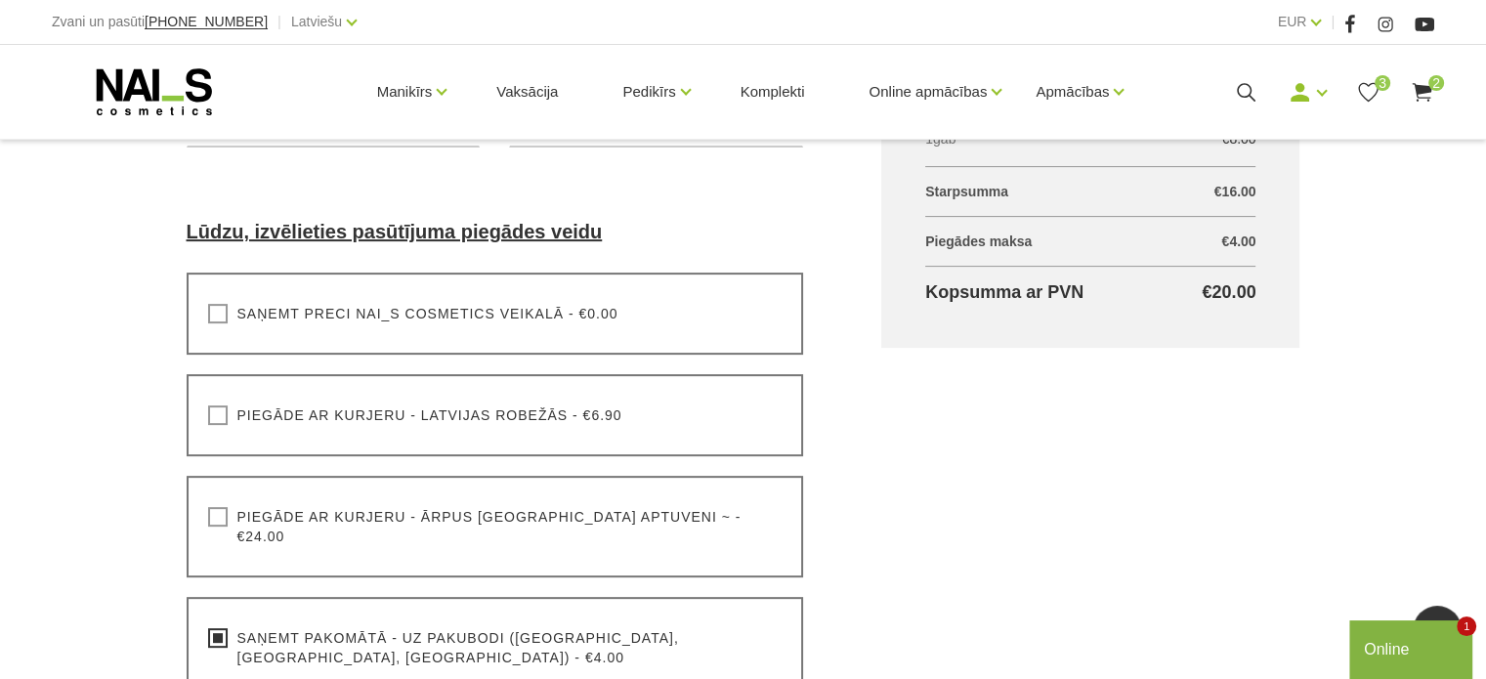
scroll to position [98, 0]
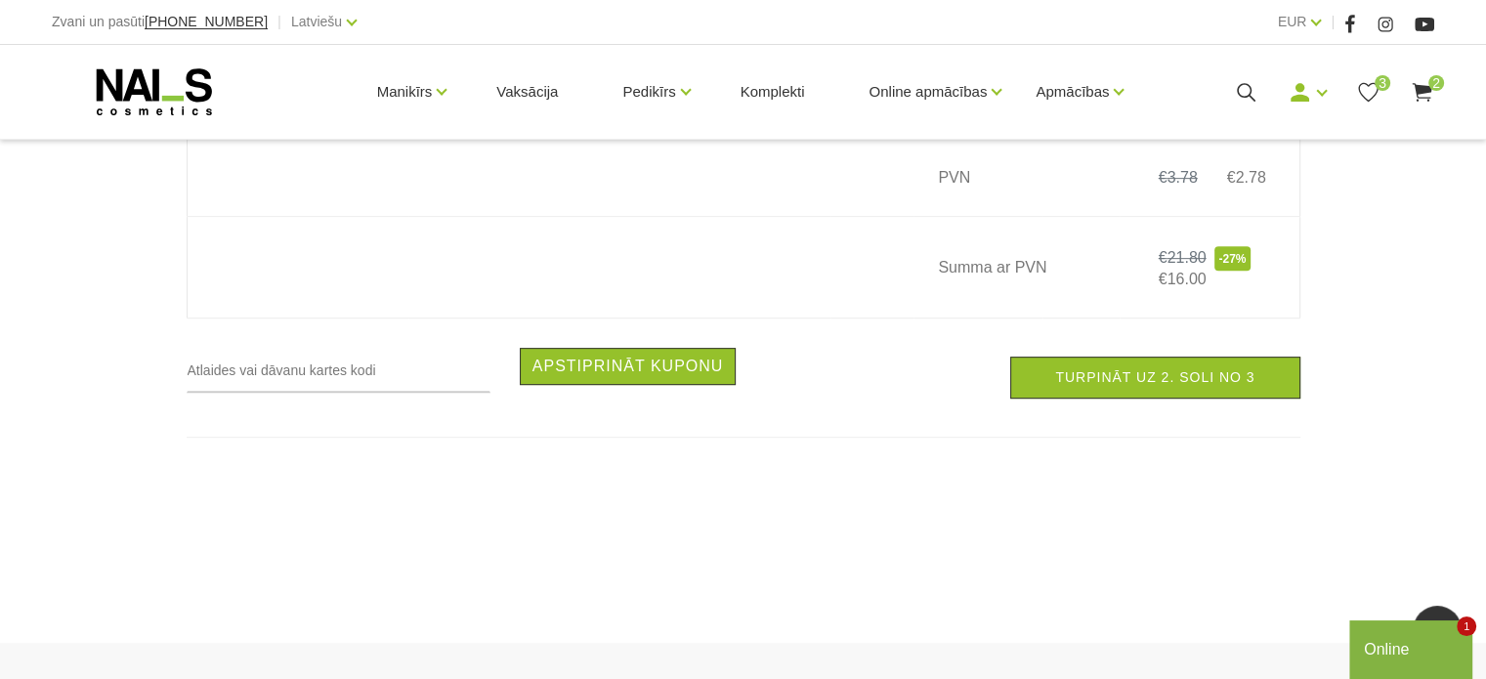
scroll to position [879, 0]
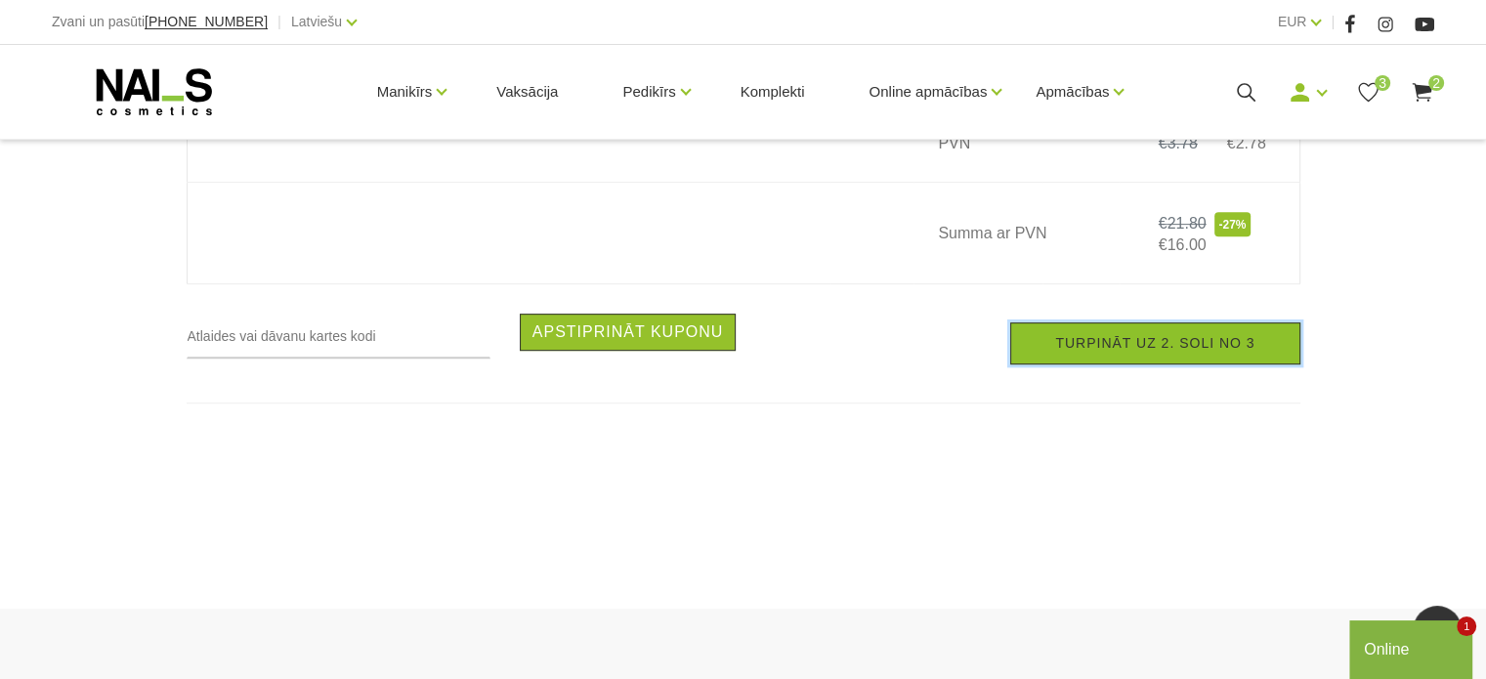
click at [1131, 362] on link "Turpināt uz 2. soli no 3" at bounding box center [1154, 343] width 289 height 42
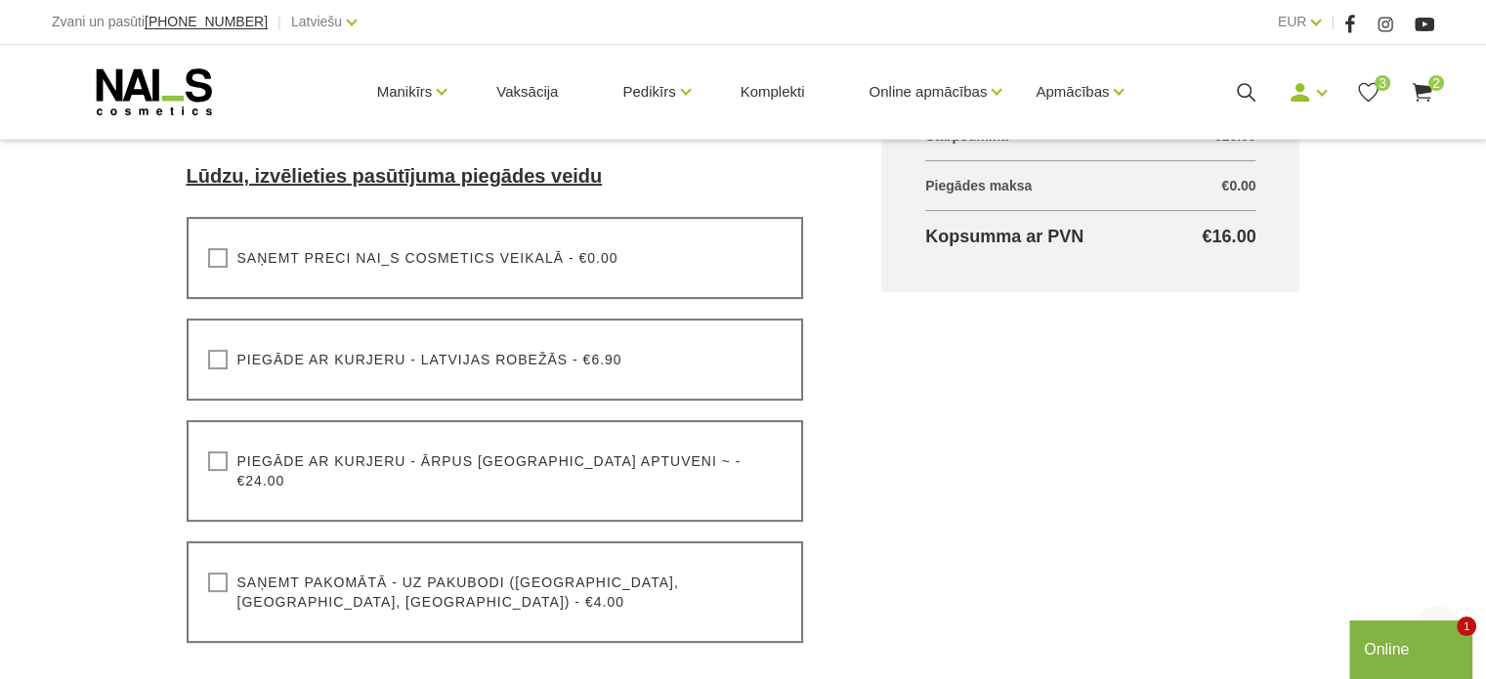
scroll to position [586, 0]
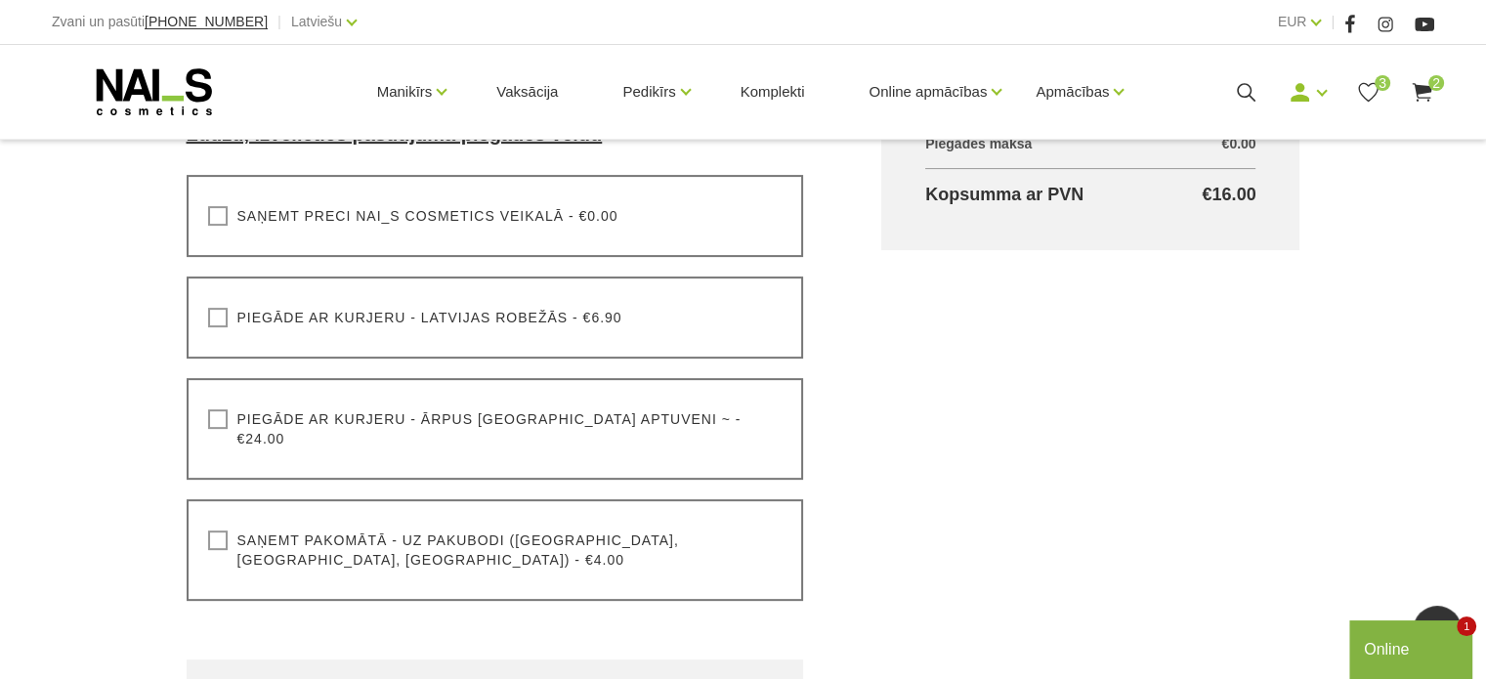
click at [502, 541] on div "Saņemt pakomātā - uz pakubodi (Latvija, Lietuva, Igaunija) - €4.00 Lūdzu, izvēl…" at bounding box center [495, 550] width 617 height 102
click at [494, 530] on label "Saņemt pakomātā - uz pakubodi (Latvija, Lietuva, Igaunija) - €4.00" at bounding box center [495, 549] width 574 height 39
click at [0, 0] on input "Saņemt pakomātā - uz pakubodi (Latvija, Lietuva, Igaunija) - €4.00" at bounding box center [0, 0] width 0 height 0
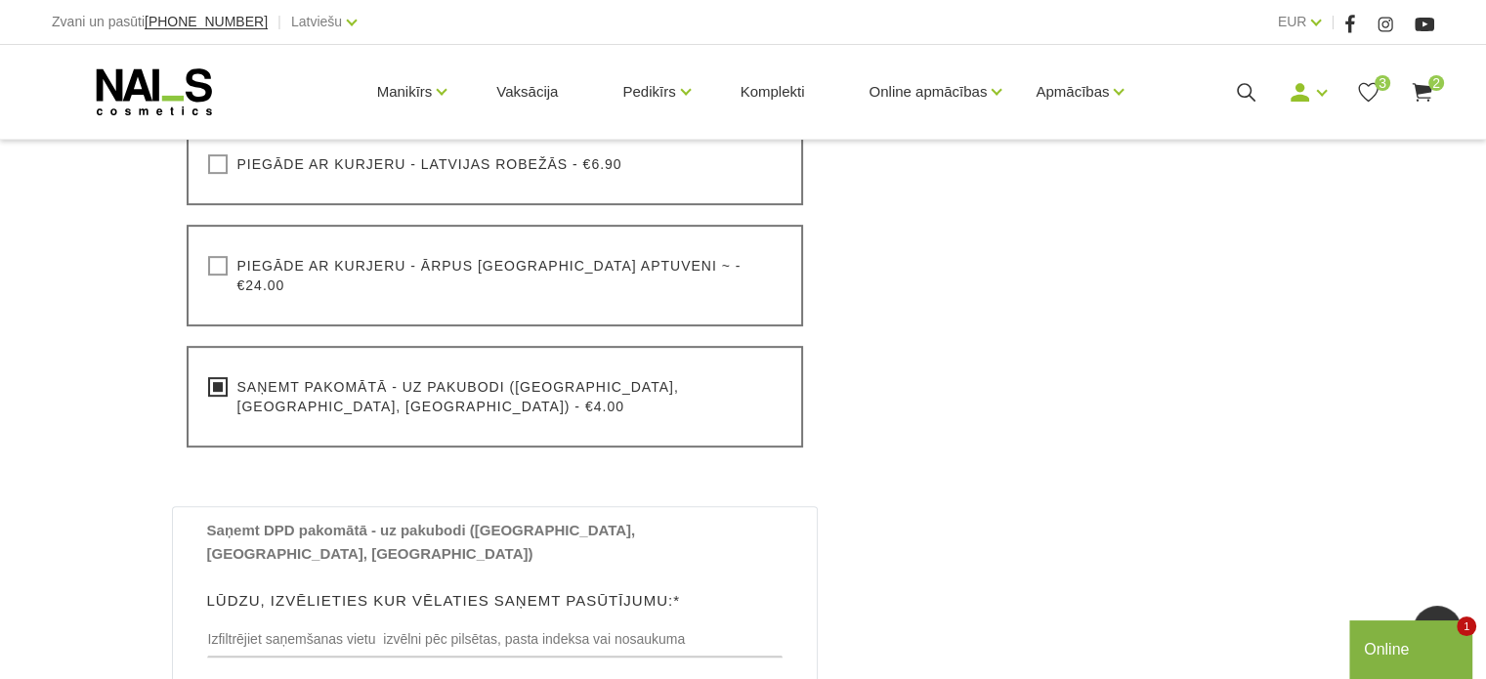
scroll to position [879, 0]
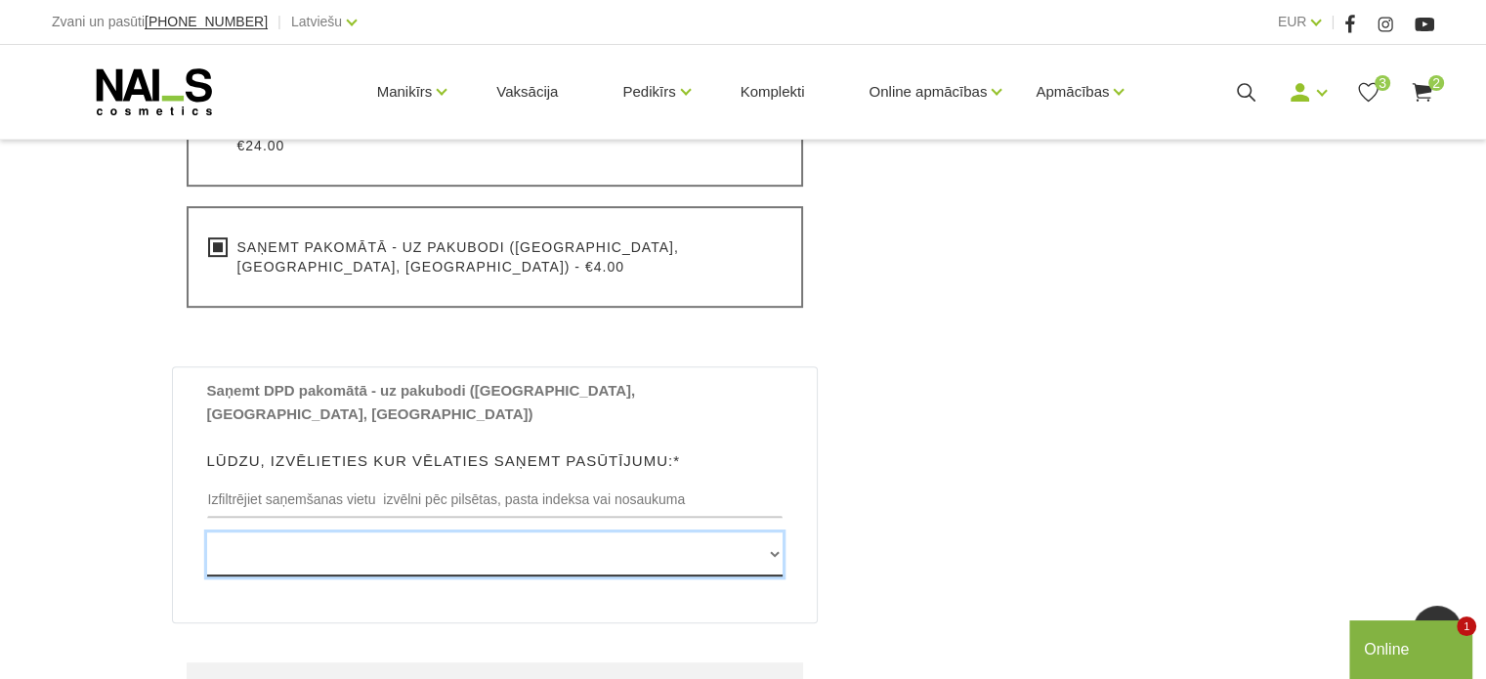
click at [763, 532] on select "Edvarta Virzas iela 2 , IECAVA, LV3913, (Paku Skapis TOP Iecava) Rīgas iela 27 …" at bounding box center [495, 554] width 576 height 44
select select "[DEMOGRAPHIC_DATA] laukums 2 , SMILTENE, LV4729, (Paku Skapis Centrs Smiltene)"
click at [207, 532] on select "Edvarta Virzas iela 2 , IECAVA, LV3913, (Paku Skapis TOP Iecava) Rīgas iela 27 …" at bounding box center [495, 554] width 576 height 44
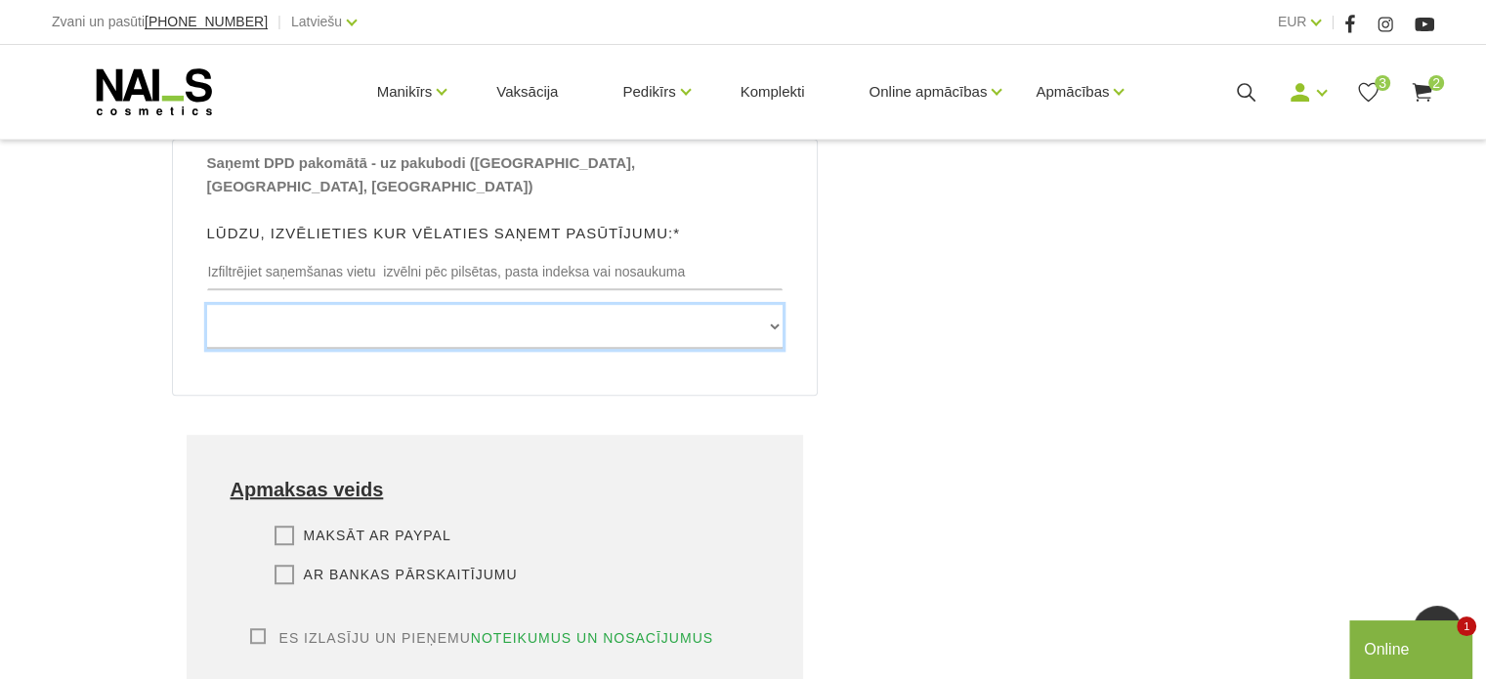
scroll to position [1172, 0]
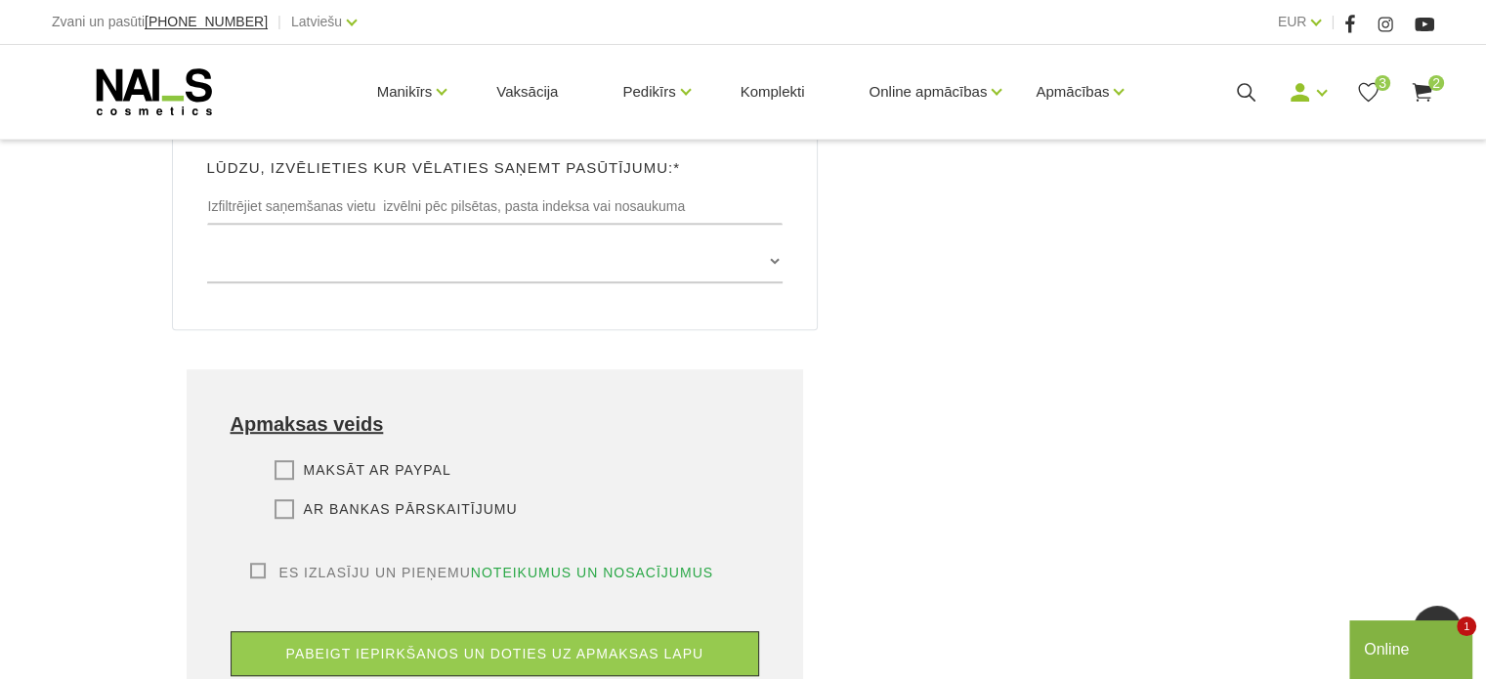
click at [281, 499] on label "Ar bankas pārskaitījumu" at bounding box center [395, 509] width 243 height 20
click at [0, 0] on input "Ar bankas pārskaitījumu" at bounding box center [0, 0] width 0 height 0
click at [250, 563] on label "Es izlasīju un pieņemu noteikumus un nosacījumus" at bounding box center [482, 573] width 464 height 20
click at [0, 0] on input "Es izlasīju un pieņemu noteikumus un nosacījumus" at bounding box center [0, 0] width 0 height 0
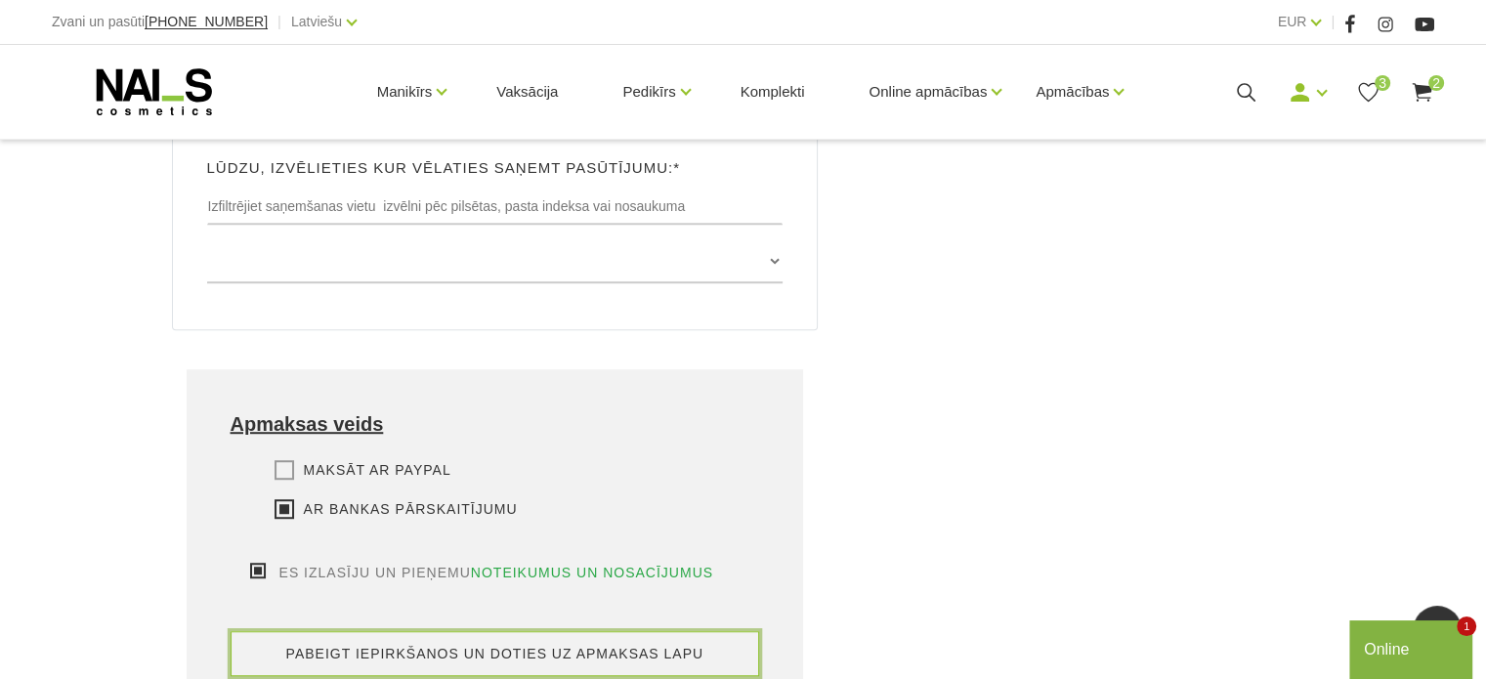
click at [499, 631] on button "pabeigt iepirkšanos un doties uz apmaksas lapu" at bounding box center [495, 653] width 529 height 45
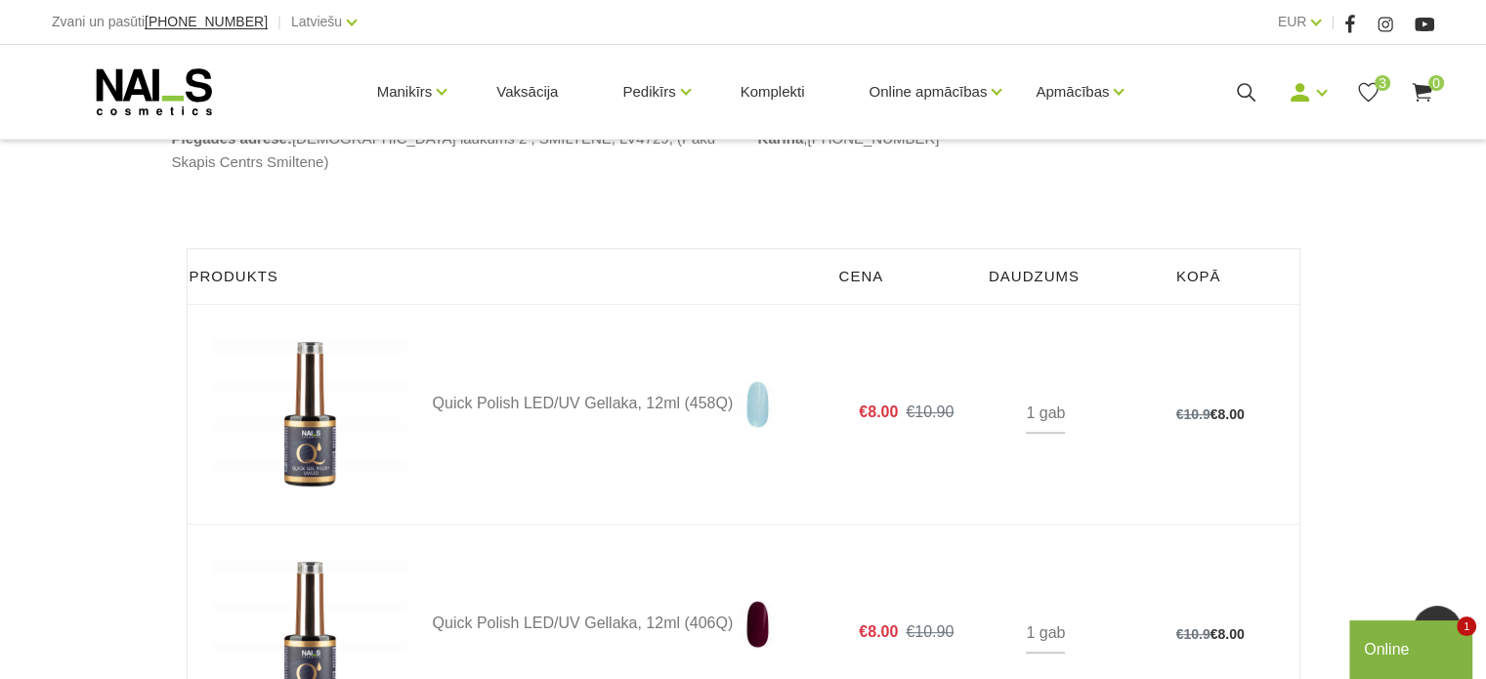
scroll to position [684, 0]
